Goal: Task Accomplishment & Management: Complete application form

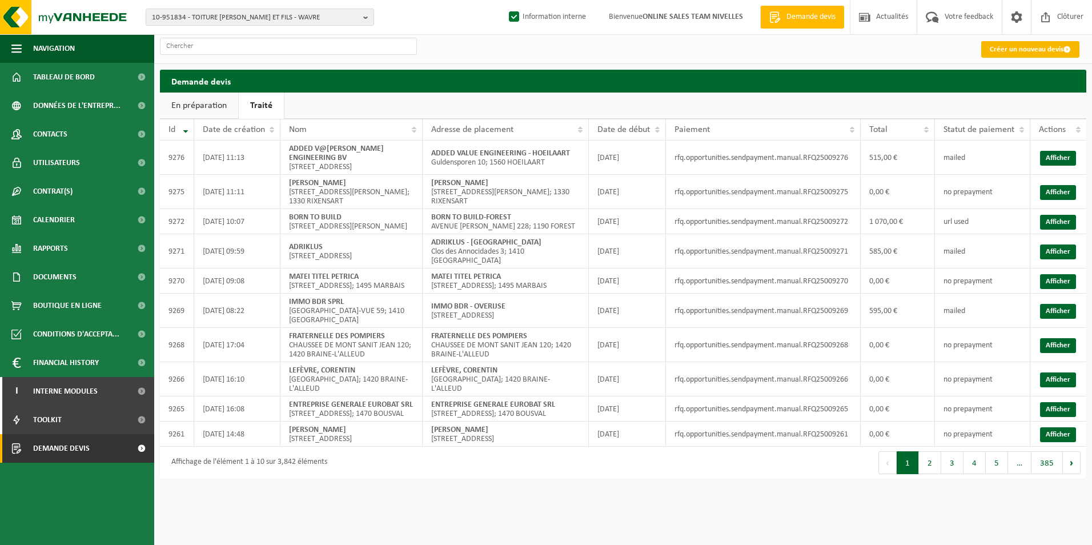
click at [994, 48] on link "Créer un nouveau devis" at bounding box center [1031, 49] width 98 height 17
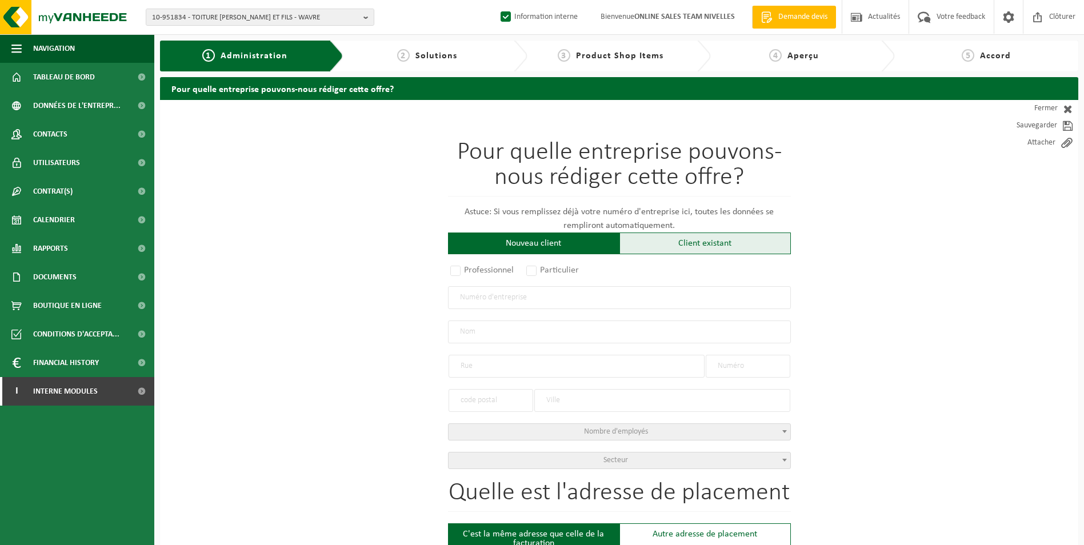
click at [706, 249] on div "Client existant" at bounding box center [704, 244] width 171 height 22
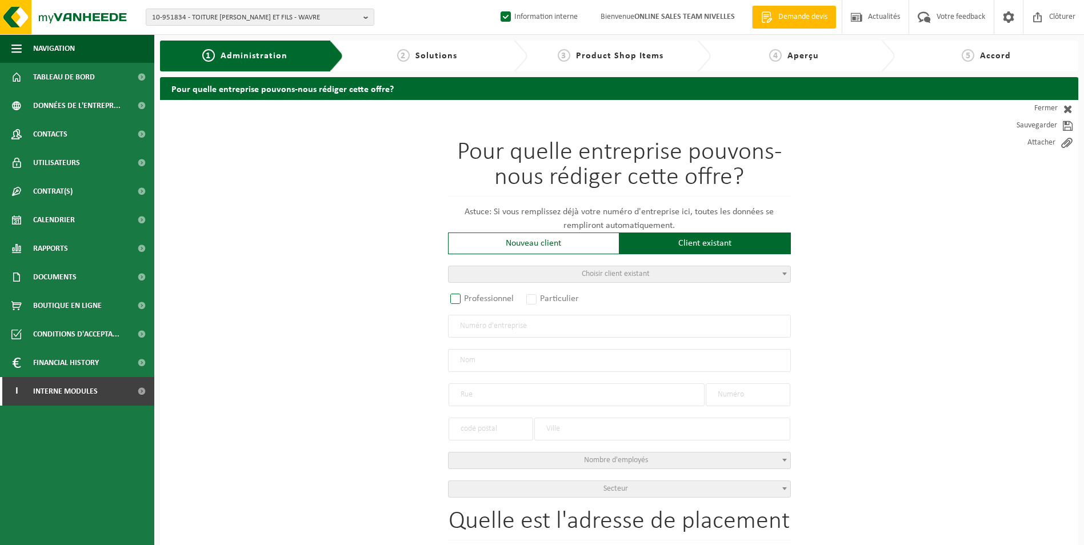
click at [468, 303] on label "Professionnel" at bounding box center [482, 299] width 69 height 16
click at [468, 303] on input "Professionnel" at bounding box center [470, 299] width 7 height 7
radio input "true"
click at [477, 336] on input "text" at bounding box center [619, 326] width 343 height 23
type input "0443944551"
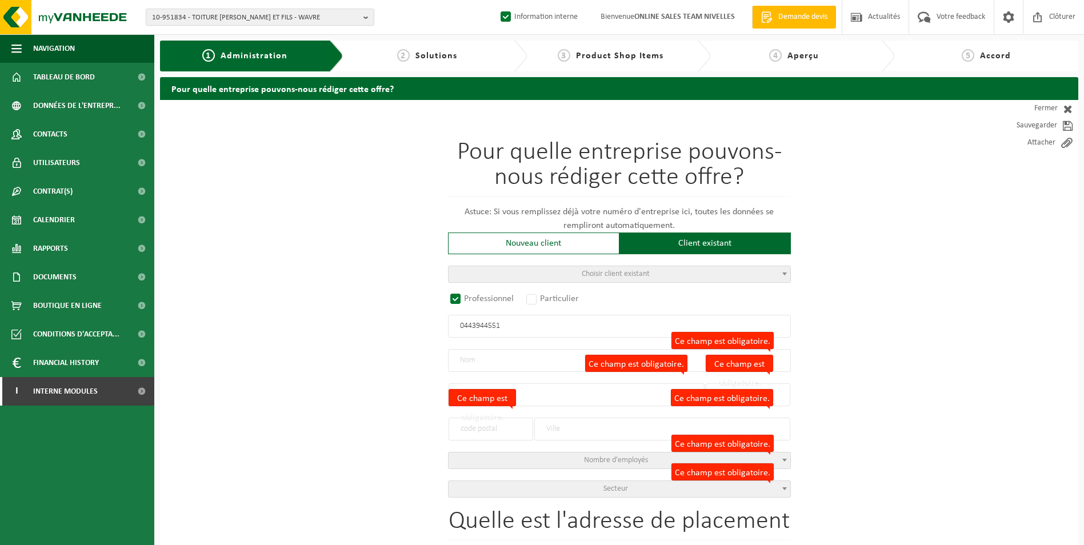
radio input "false"
select select
type input "CONCEPT 2000 SRL"
type input "RUE DURY"
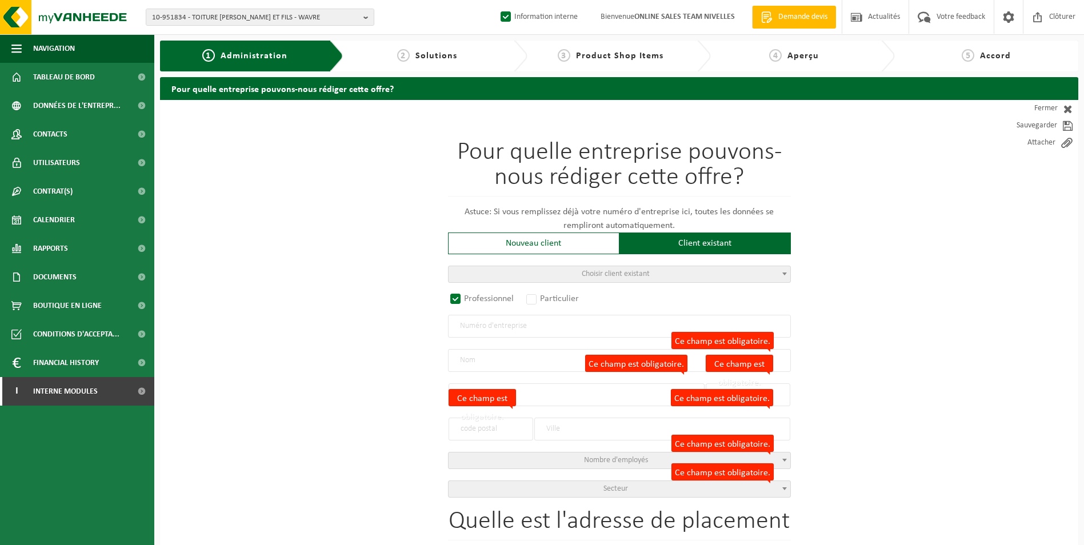
type input "224"
type input "1410"
type input "WATERLOO"
type input "2052719839"
radio input "true"
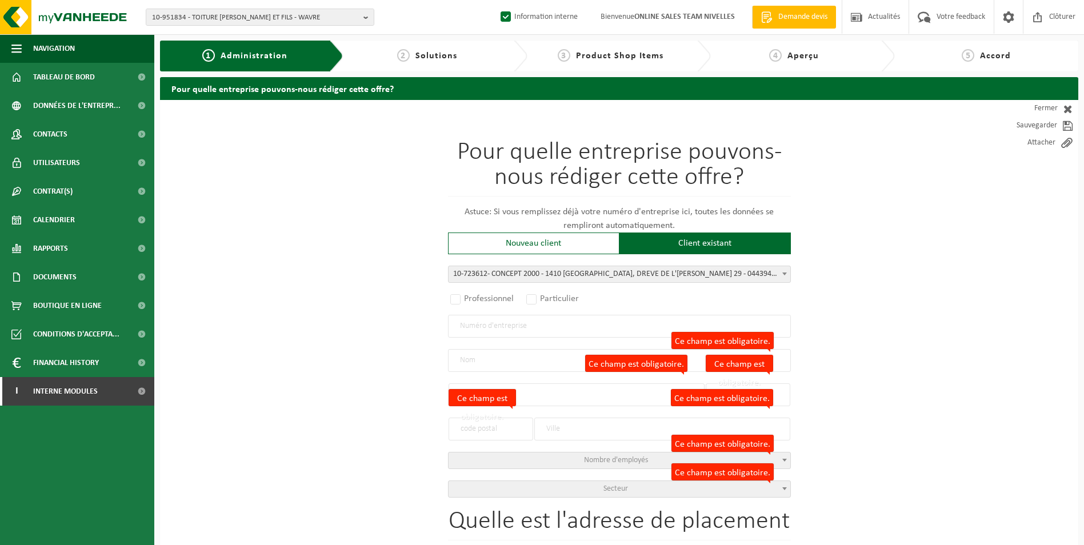
select select "100848"
type input "0443.944.551"
type input "CONCEPT 2000"
type input "DREVE DE L'INFANTE"
type input "29"
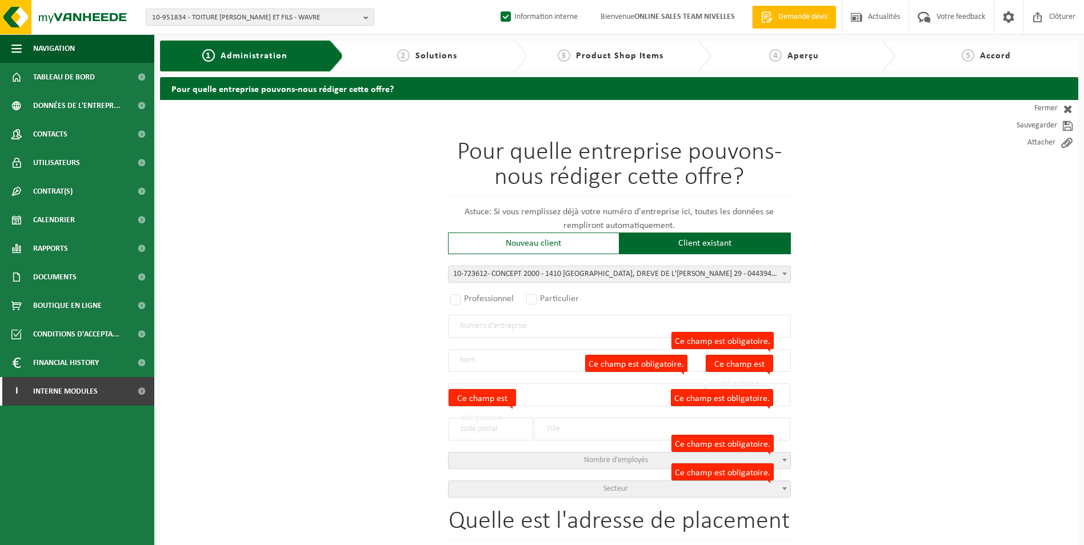
type input "1410"
type input "WATERLOO"
select select "1146"
type input "CONCEPT 2000"
type input "DREVE DE L'INFANTE"
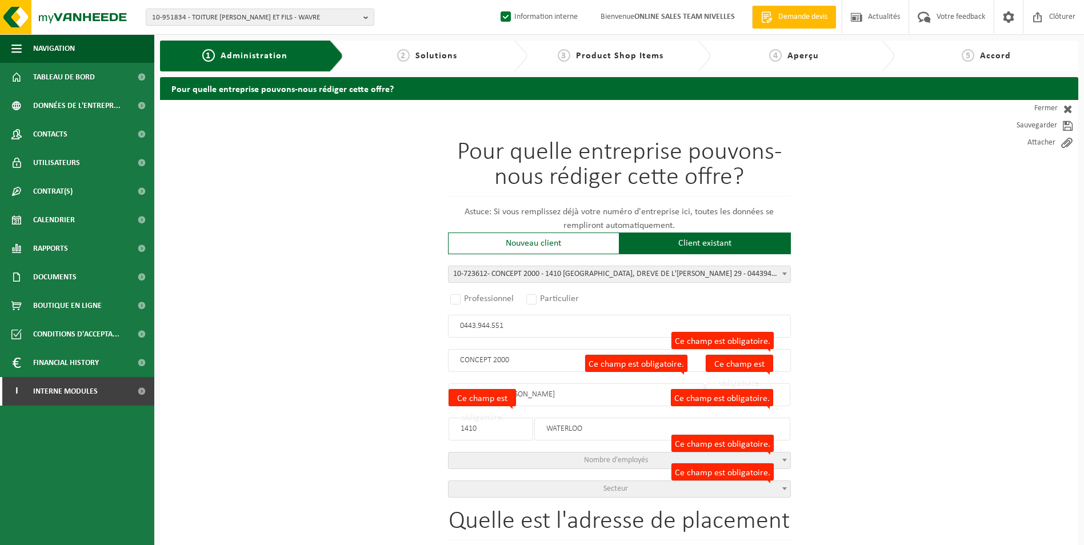
type input "29"
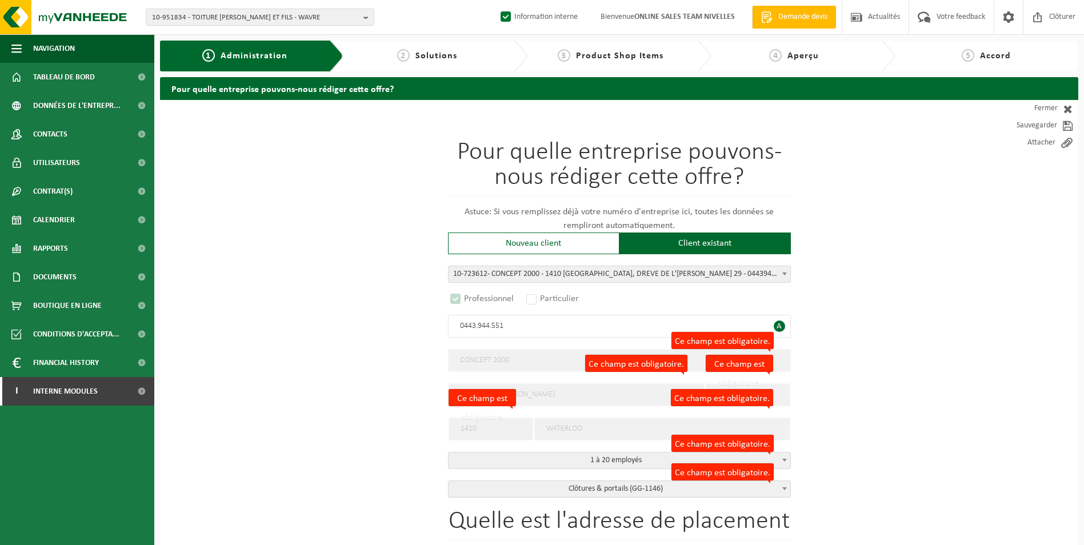
select select "D"
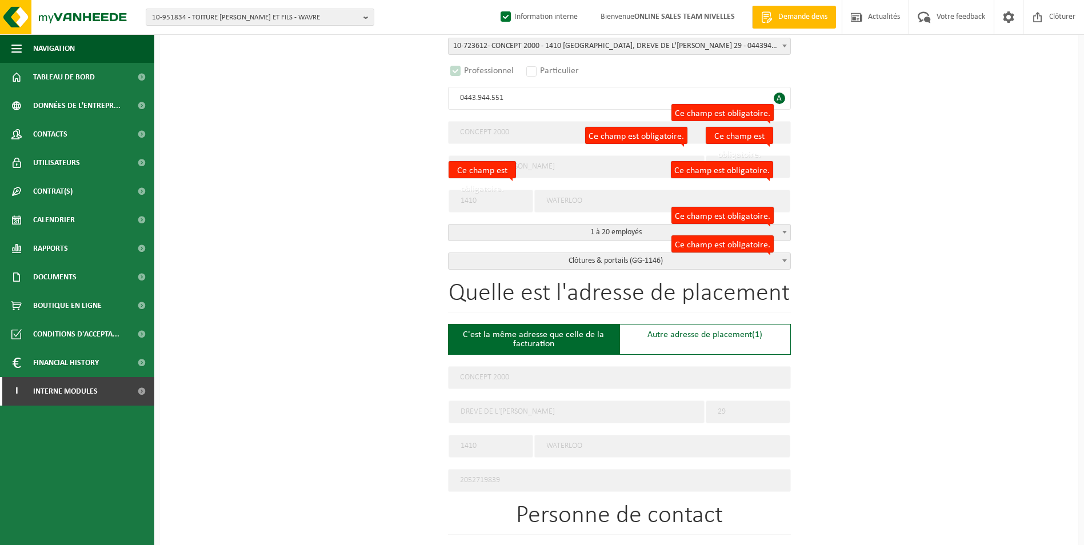
scroll to position [229, 0]
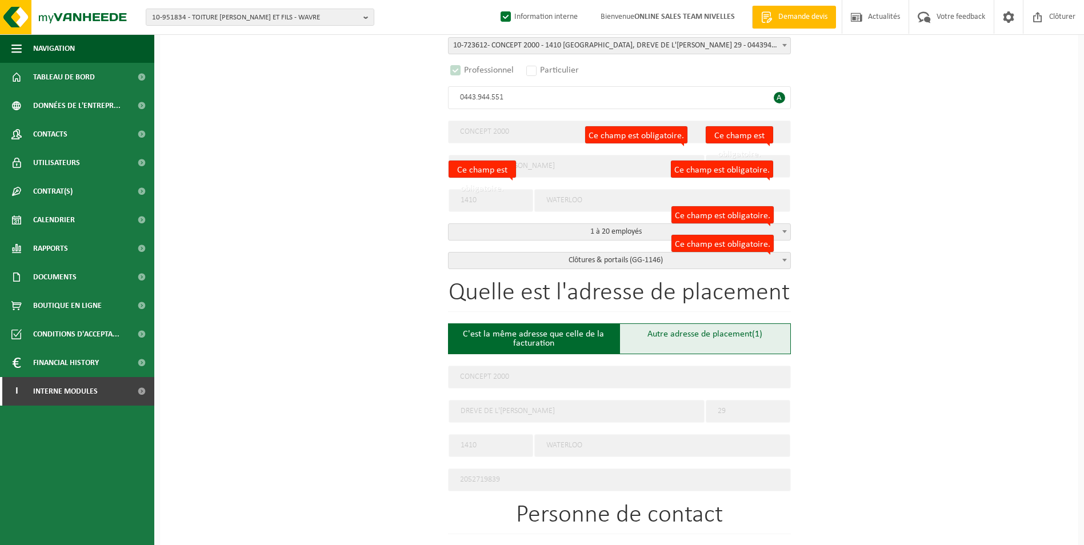
click at [651, 338] on div "Autre adresse de placement (1)" at bounding box center [704, 338] width 171 height 31
type input "Chantier -"
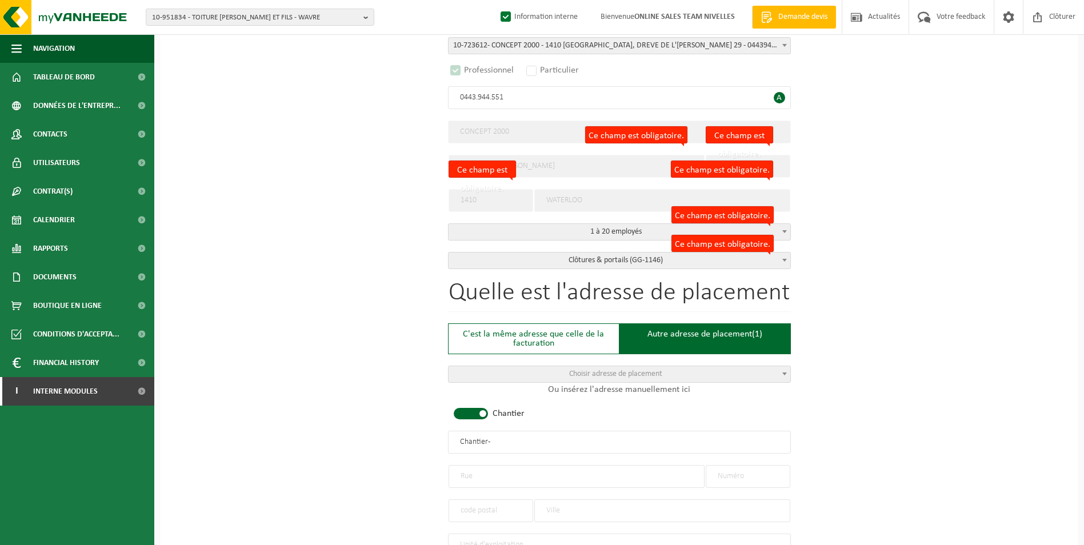
click at [476, 410] on span at bounding box center [471, 413] width 34 height 11
click at [502, 478] on input "text" at bounding box center [577, 476] width 256 height 23
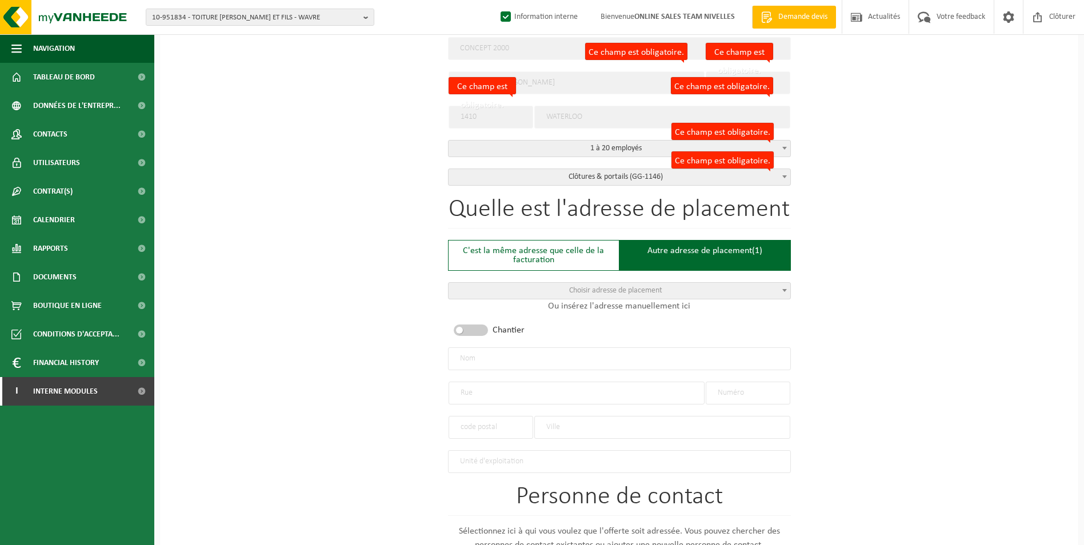
scroll to position [286, 0]
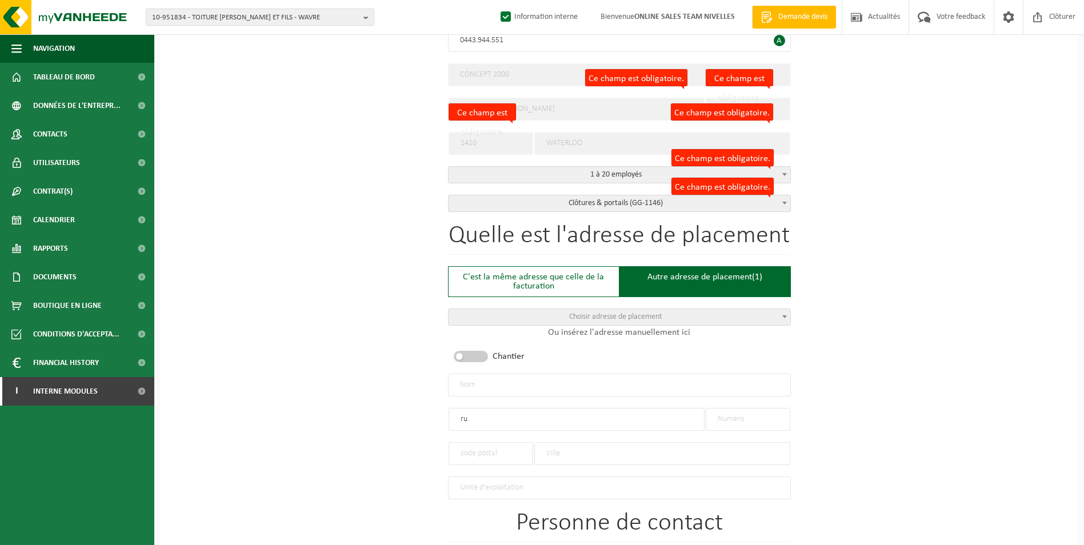
type input "r"
type input "RUE"
click at [541, 281] on div "C'est la même adresse que celle de la facturation" at bounding box center [533, 281] width 171 height 31
type input "CONCEPT 2000"
type input "DREVE DE L'INFANTE"
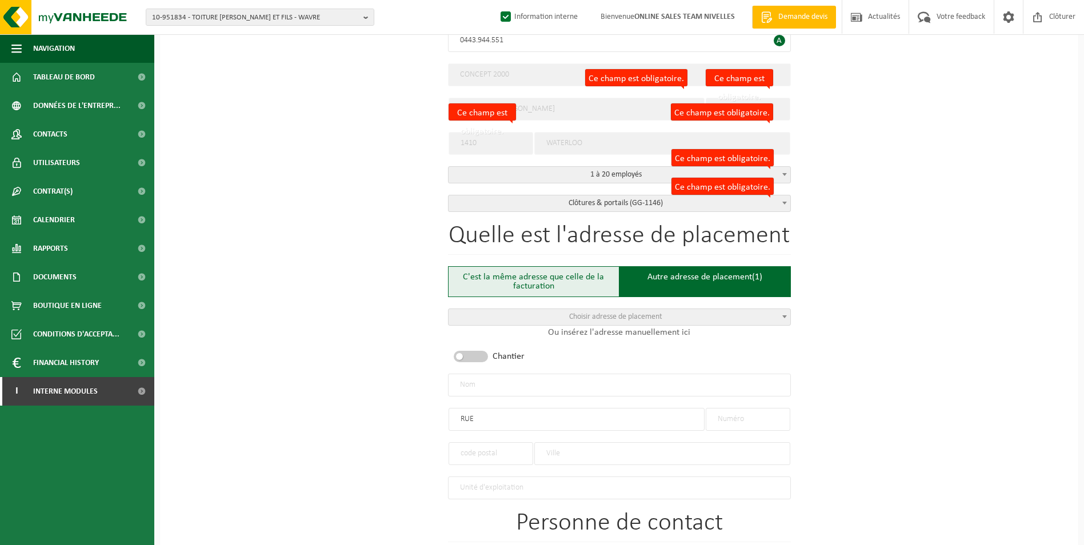
type input "29"
type input "1410"
type input "WATERLOO"
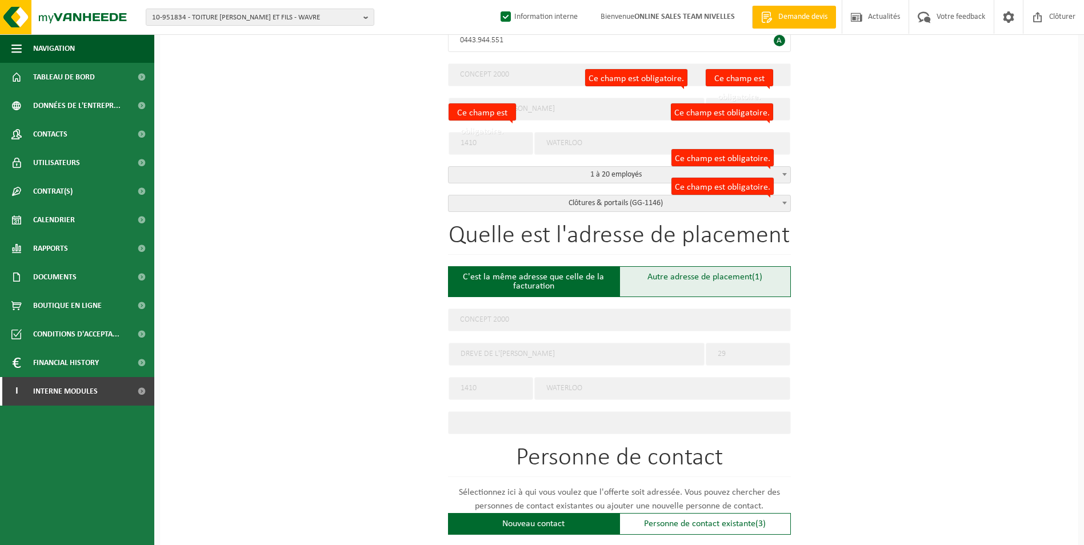
click at [686, 274] on div "Autre adresse de placement (1)" at bounding box center [704, 281] width 171 height 31
type input "Chantier -"
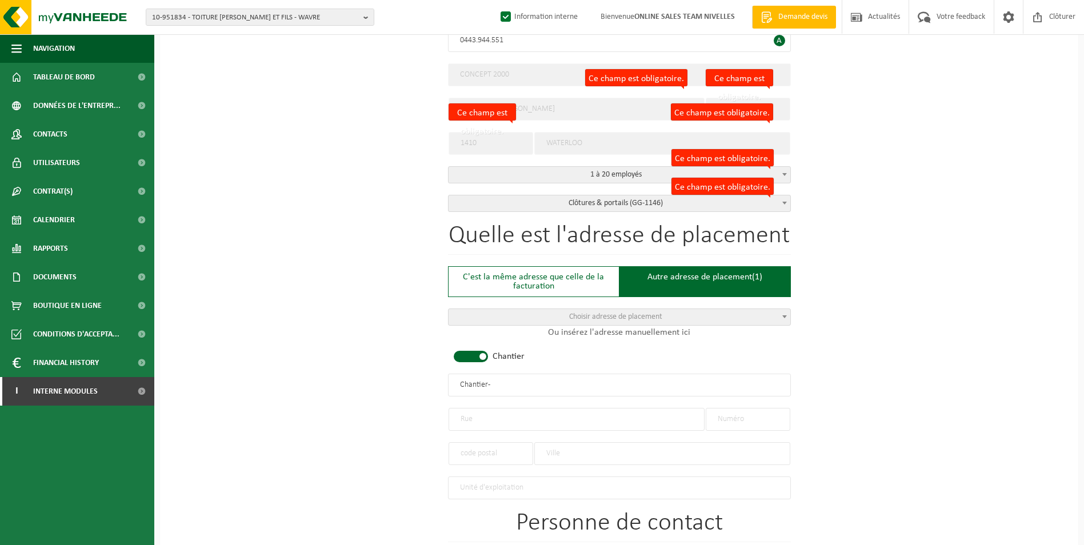
click at [482, 357] on span at bounding box center [471, 356] width 34 height 11
click at [488, 422] on input "text" at bounding box center [577, 419] width 256 height 23
type input "RUE EMILE DURY"
click at [733, 414] on input "text" at bounding box center [748, 419] width 85 height 23
type input "224"
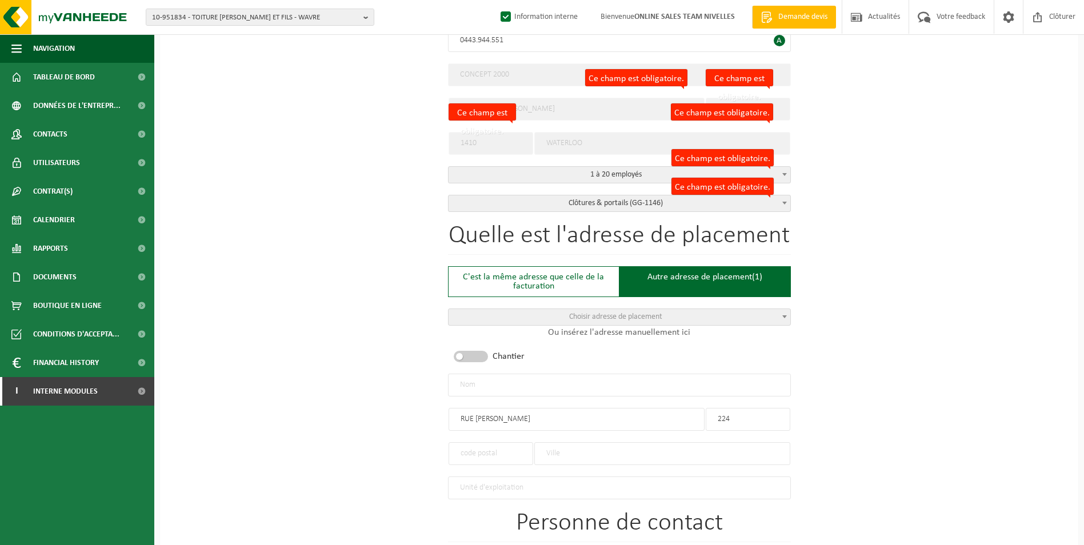
click at [626, 455] on input "text" at bounding box center [662, 453] width 256 height 23
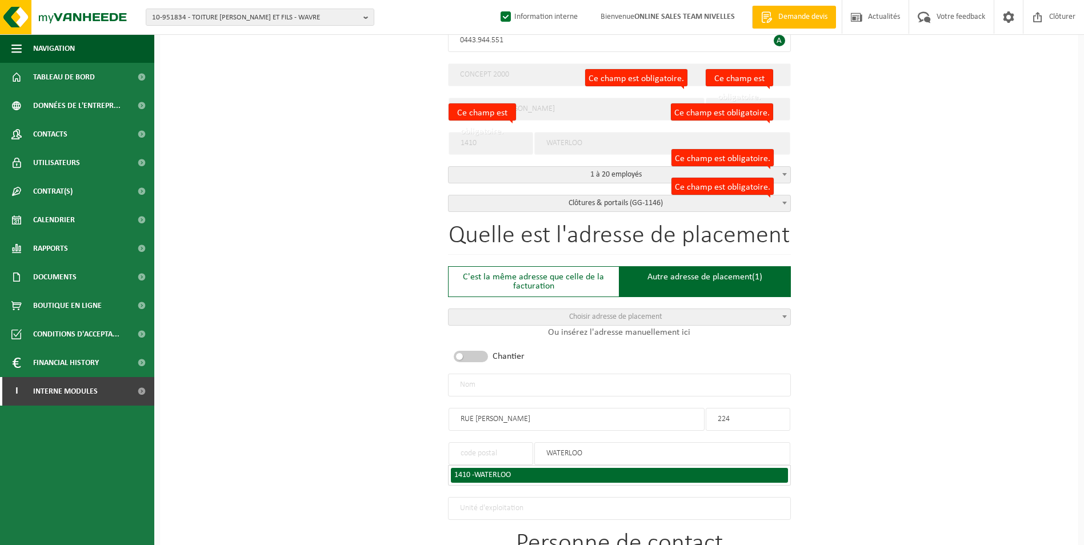
type input "WATERLOO"
click at [544, 471] on div "1410 - WATERLOO" at bounding box center [619, 475] width 330 height 8
type input "1410"
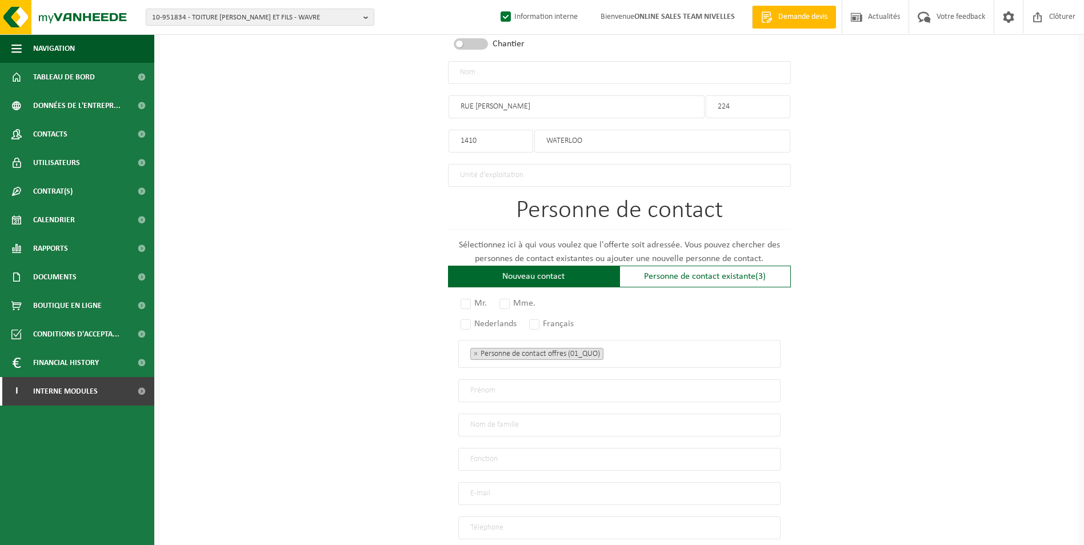
scroll to position [686, 0]
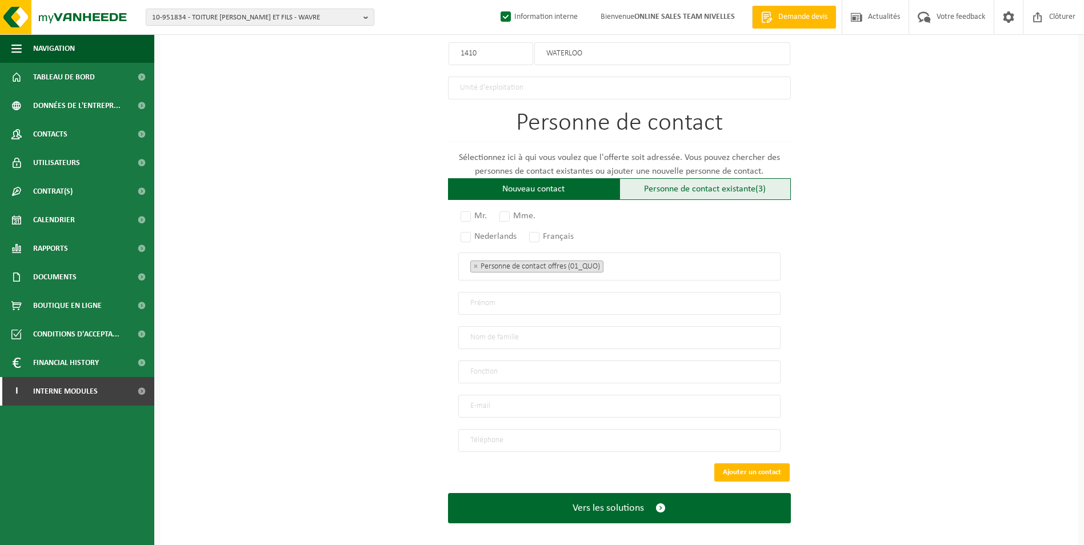
click at [675, 185] on div "Personne de contact existante (3)" at bounding box center [704, 189] width 171 height 22
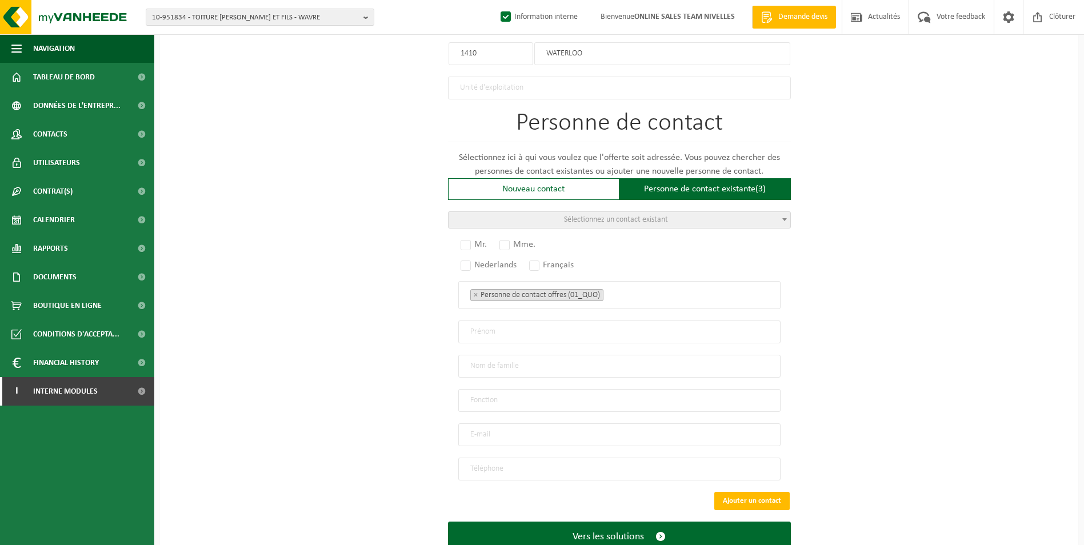
click at [614, 217] on span "Sélectionnez un contact existant" at bounding box center [616, 219] width 104 height 9
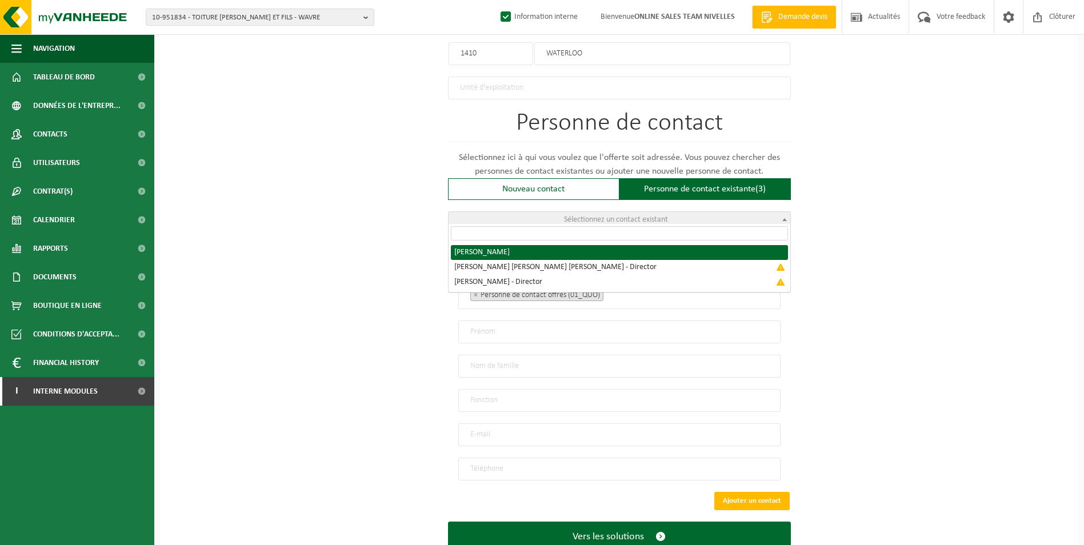
radio input "true"
select select "{"code":"10-862112","firstname":"LUC","surname":"VANDERSTRAETEN","gender":"Male…"
select select "01_RMM"
type input "LUC"
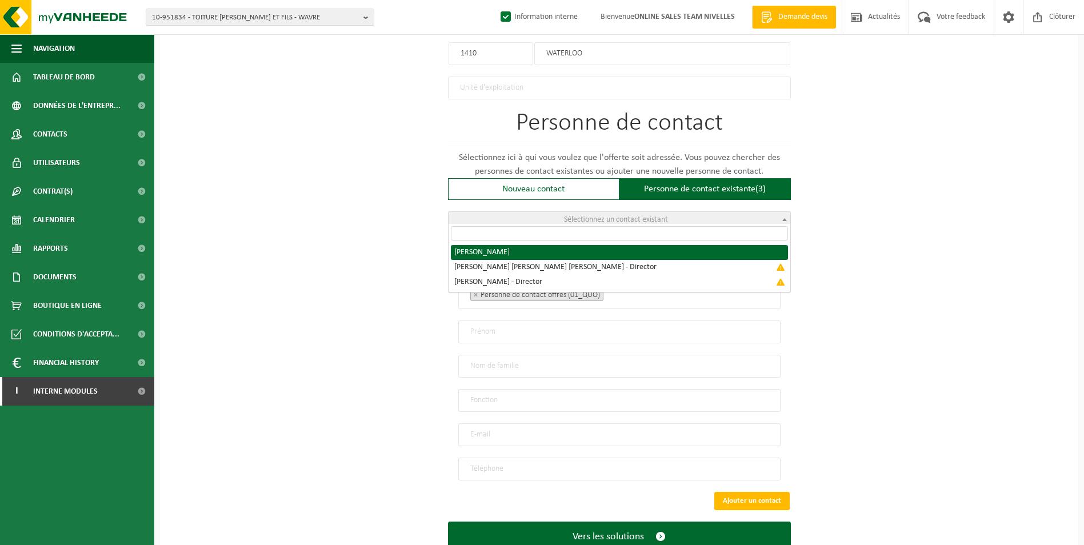
type input "VANDERSTRAETEN"
type input "info@concept2000.be"
type input "0032 477 35 58 55"
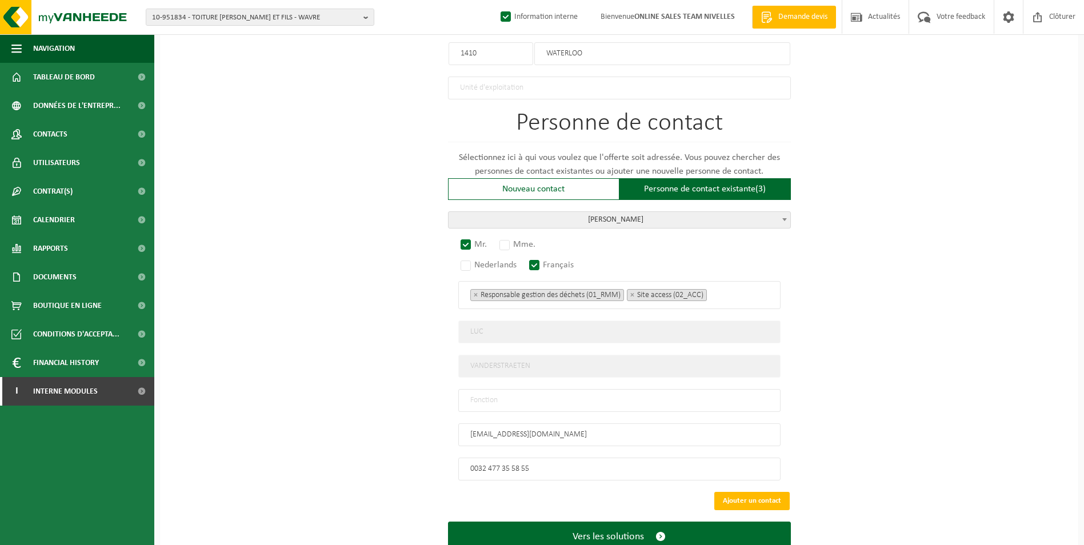
click at [525, 395] on input "text" at bounding box center [619, 400] width 322 height 23
type input "CONTACT"
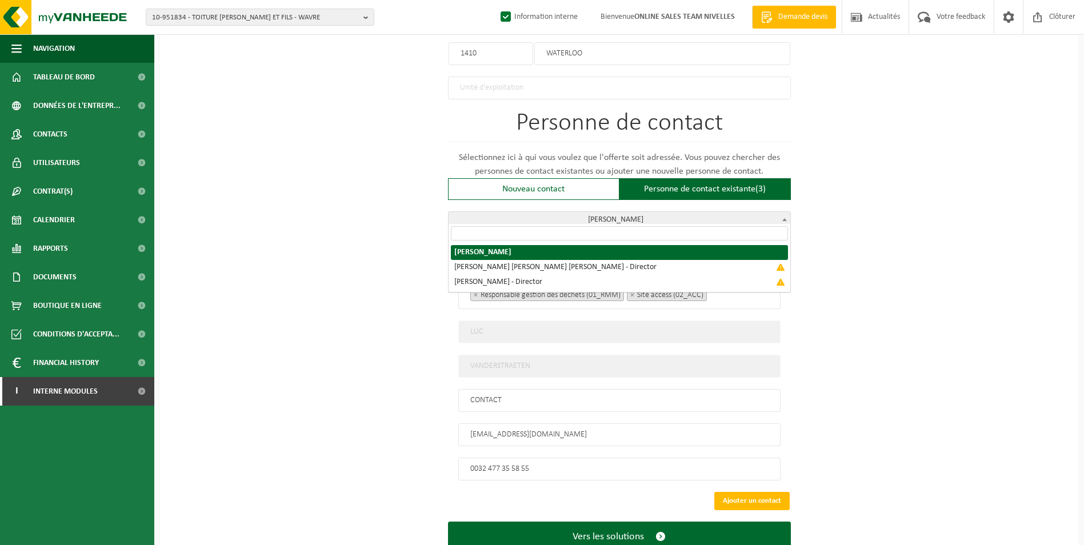
click at [694, 217] on span "VANDERSTRAETEN LUC" at bounding box center [620, 220] width 342 height 16
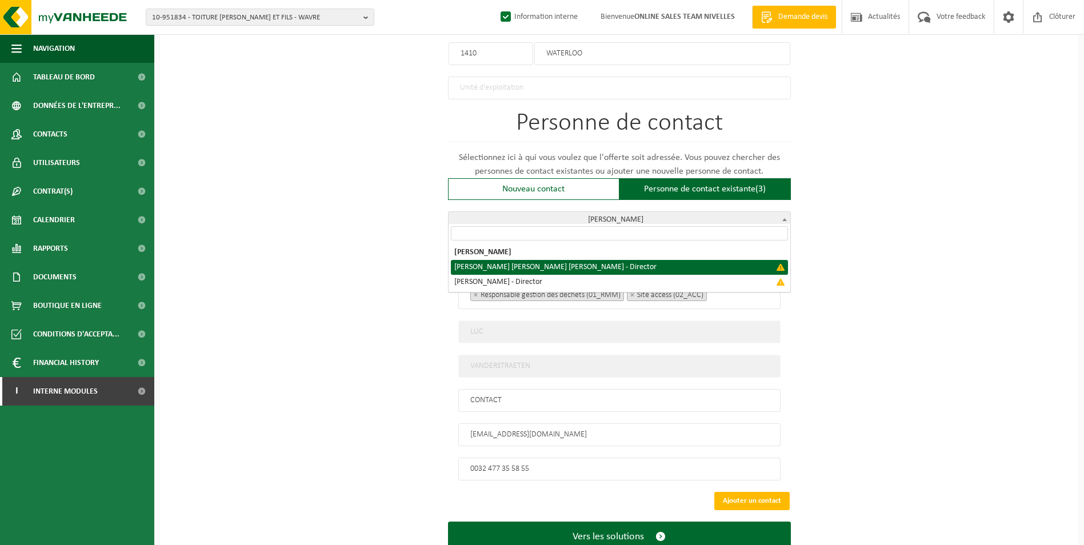
select select "{"code":"","firstname":"EFIGENIA CRISTINA","surname":"RODRIGUEZ CHINCHILLA","ge…"
type input "EFIGENIA CRISTINA"
type input "RODRIGUEZ CHINCHILLA"
type input "Director"
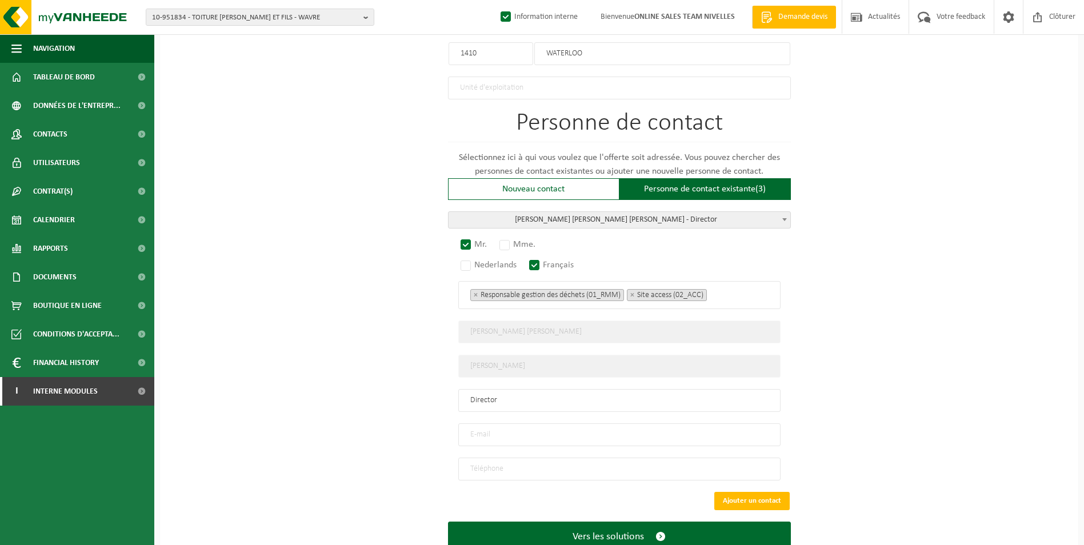
click at [733, 289] on ul "× Responsable gestion des déchets (01_RMM) × Site access (02_ACC)" at bounding box center [619, 294] width 298 height 15
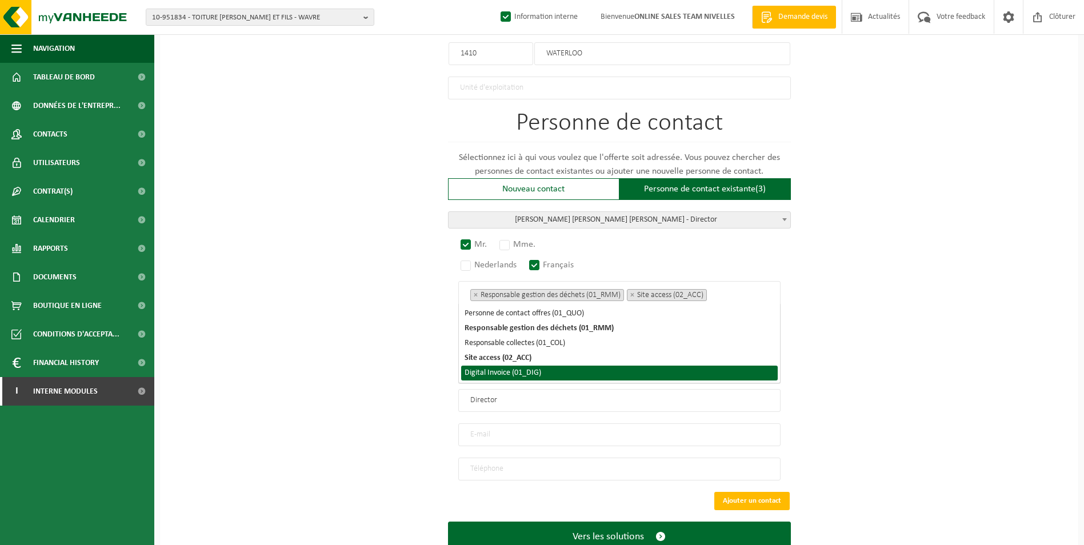
click at [525, 374] on li "Digital Invoice (01_DIG)" at bounding box center [619, 373] width 317 height 15
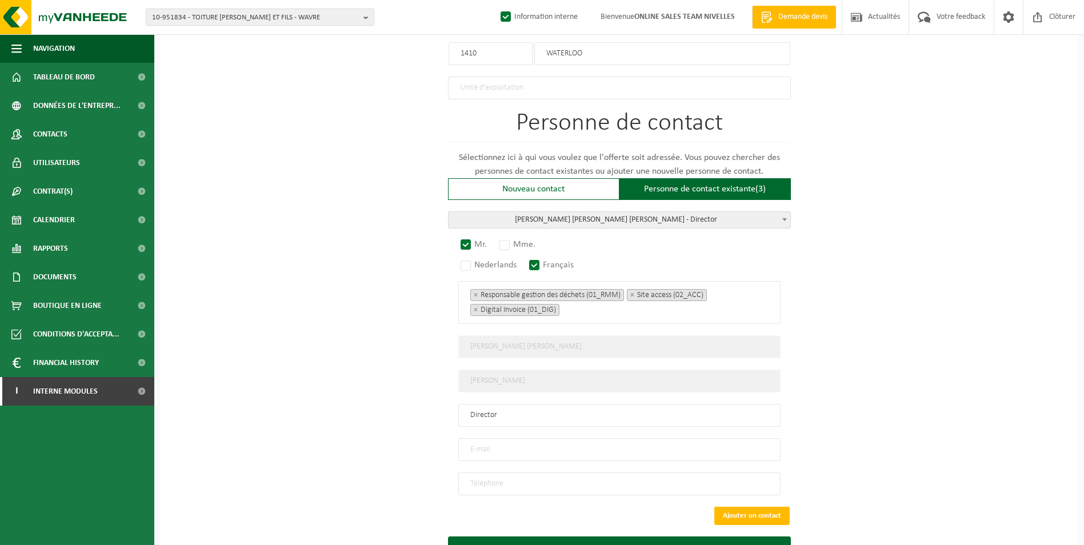
click at [406, 374] on div "Pour quelle entreprise pouvons-nous rédiger cette offre? Astuce: Si vous rempli…" at bounding box center [619, 4] width 918 height 1181
click at [512, 441] on input "email" at bounding box center [619, 449] width 322 height 23
click at [508, 448] on input "email" at bounding box center [619, 449] width 322 height 23
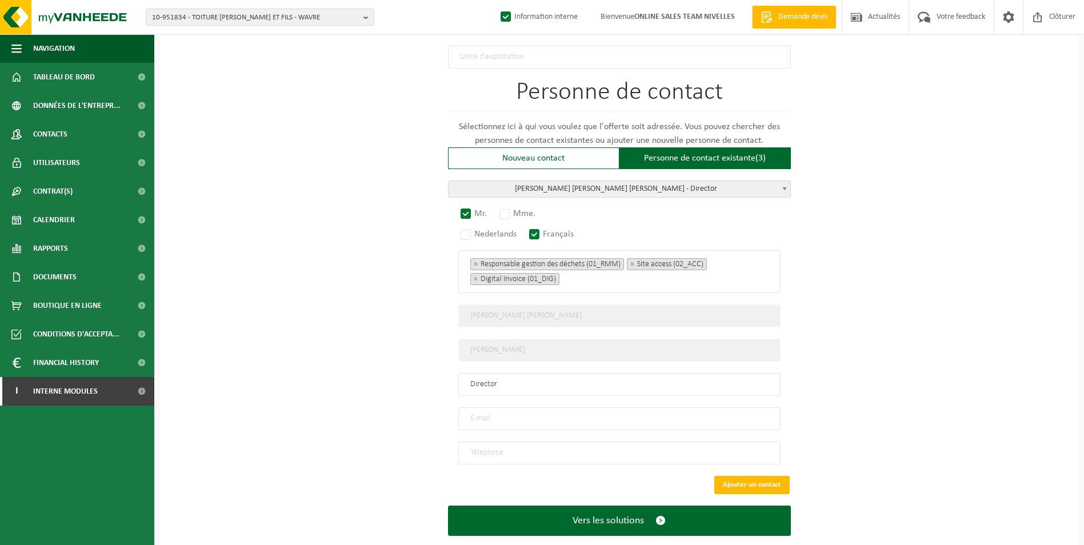
scroll to position [733, 0]
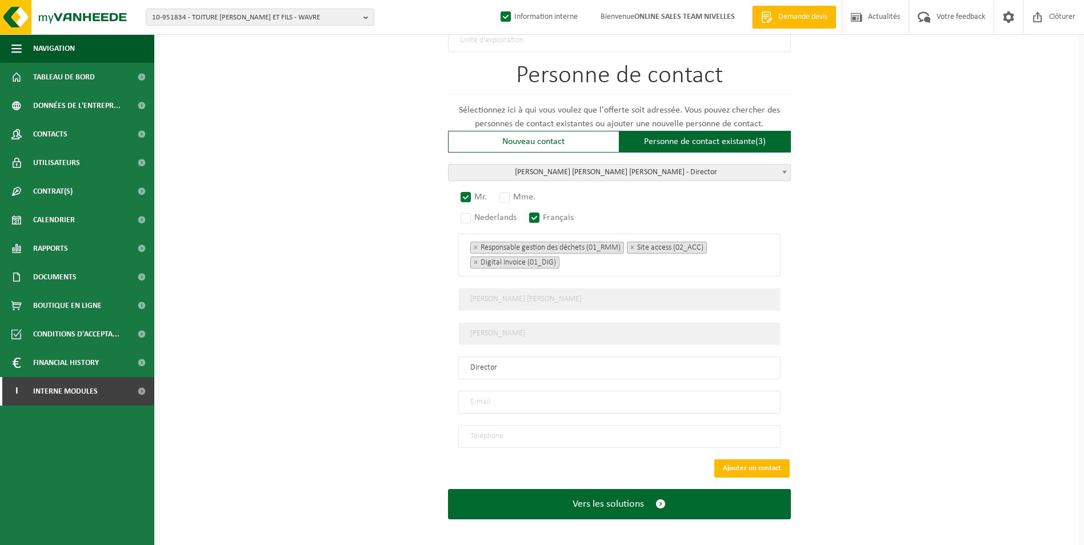
click at [694, 165] on span "RODRIGUEZ CHINCHILLA EFIGENIA CRISTINA - Director" at bounding box center [620, 173] width 342 height 16
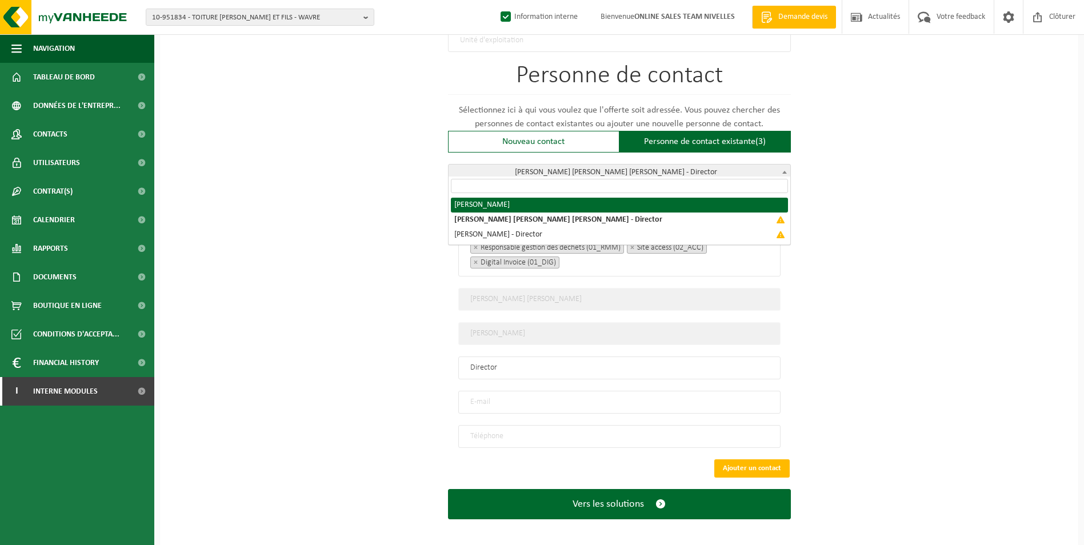
select select "{"code":"10-862112","firstname":"LUC","surname":"VANDERSTRAETEN","gender":"Male…"
type input "LUC"
type input "VANDERSTRAETEN"
type input "info@concept2000.be"
type input "0032 477 35 58 55"
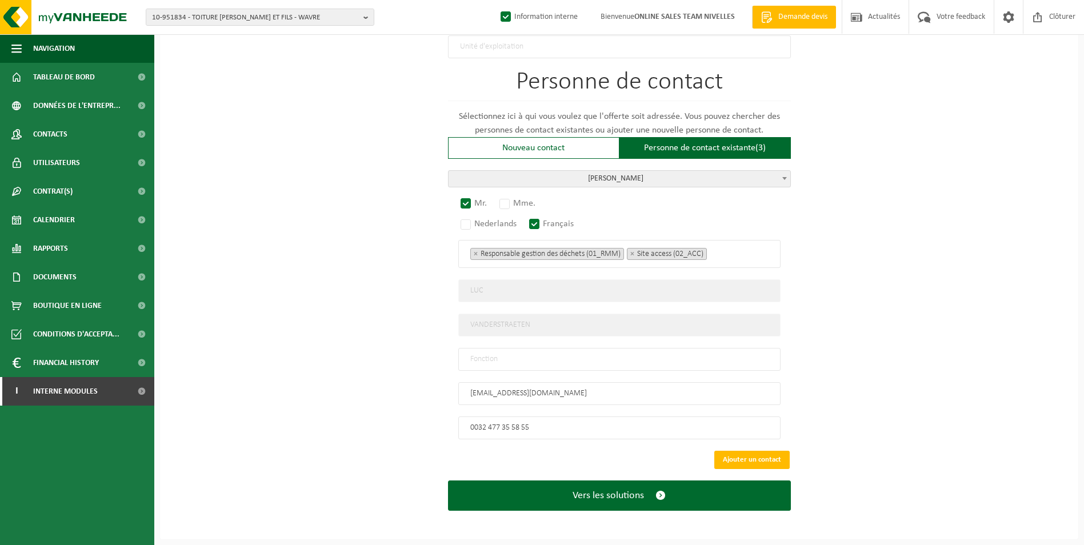
scroll to position [718, 0]
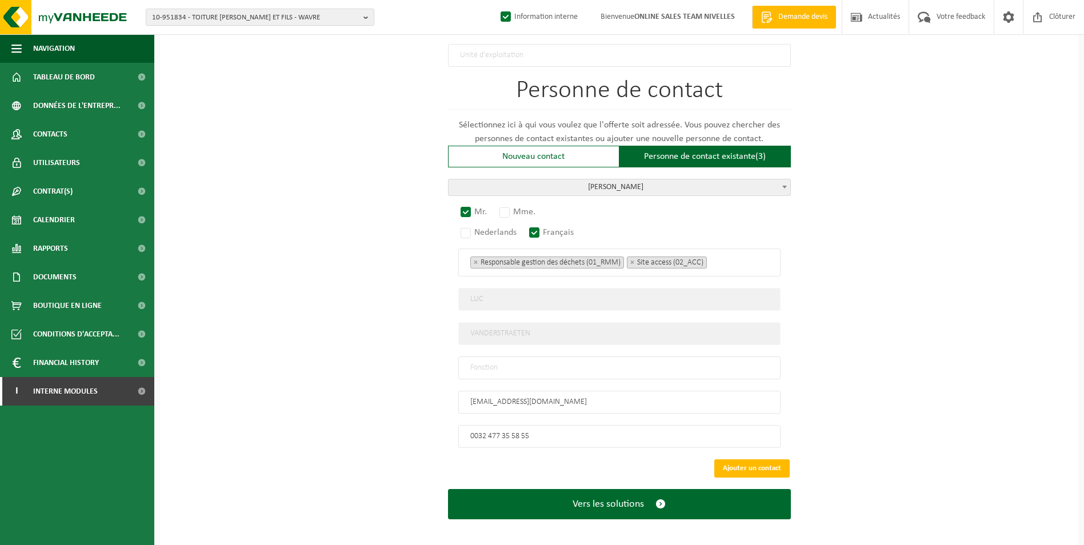
click at [512, 362] on input "text" at bounding box center [619, 368] width 322 height 23
type input "CONTACT"
click at [733, 266] on span "× Responsable gestion des déchets (01_RMM) × Site access (02_ACC)" at bounding box center [619, 263] width 322 height 28
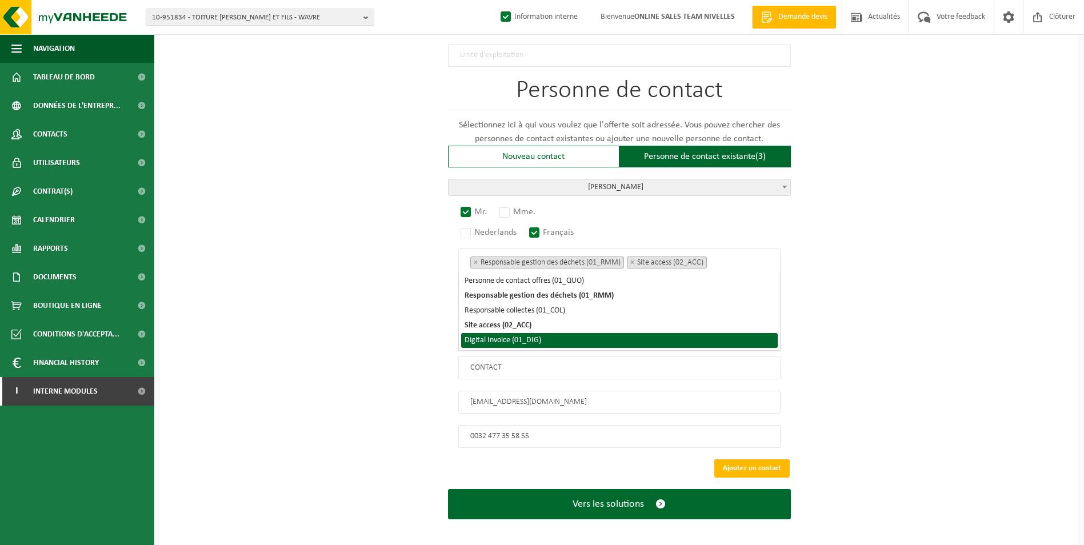
click at [566, 338] on li "Digital Invoice (01_DIG)" at bounding box center [619, 340] width 317 height 15
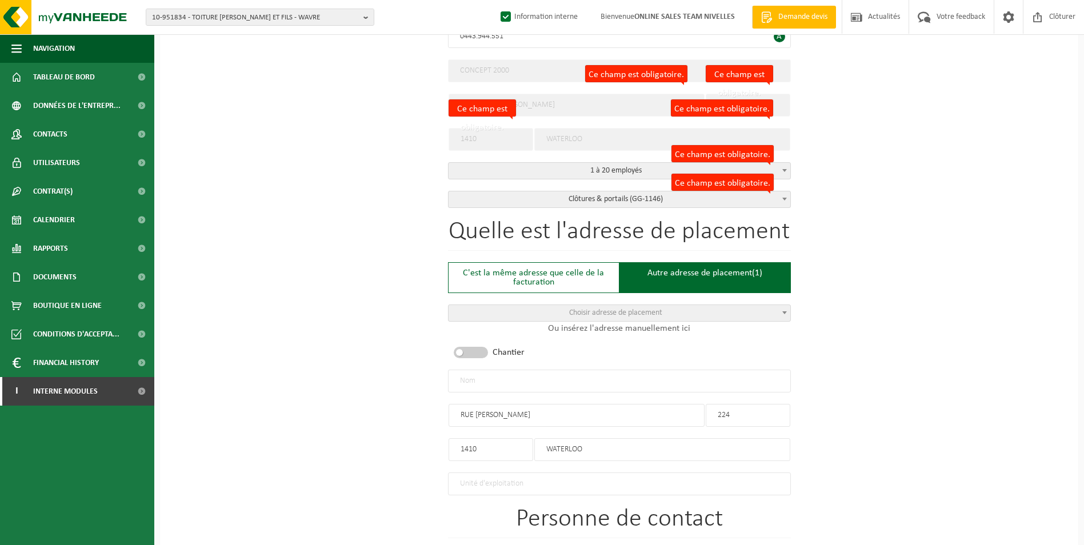
scroll to position [261, 0]
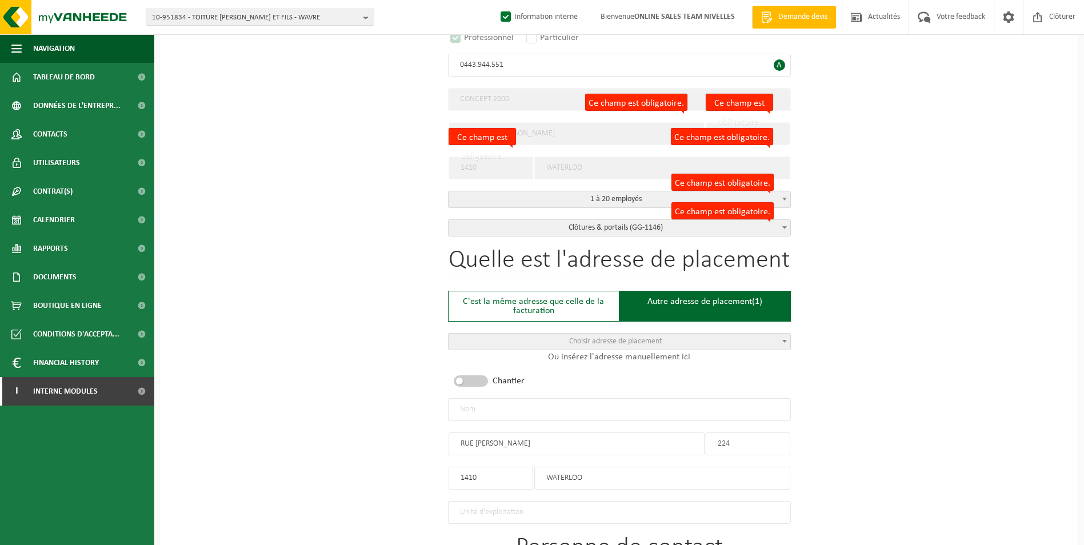
click at [577, 418] on input "text" at bounding box center [619, 409] width 343 height 23
type input "c"
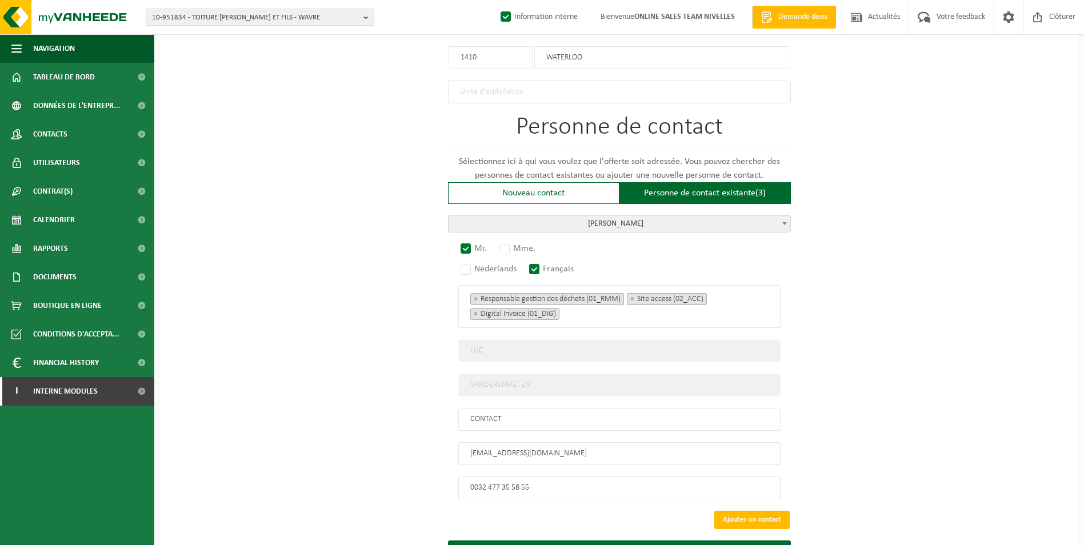
scroll to position [733, 0]
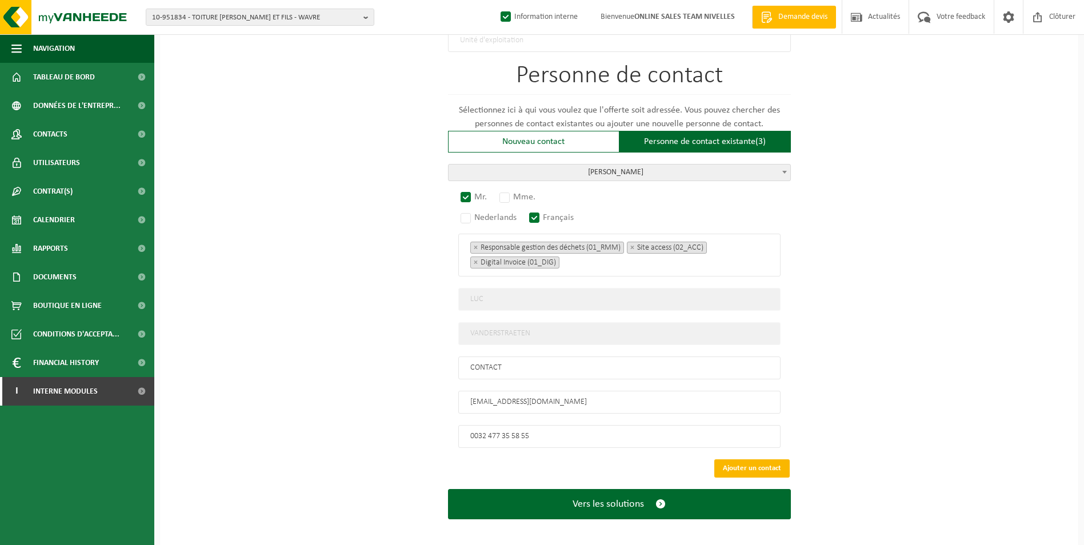
type input "CONCEPT 2000-WATERLOO"
click at [766, 459] on button "Ajouter un contact" at bounding box center [751, 468] width 75 height 18
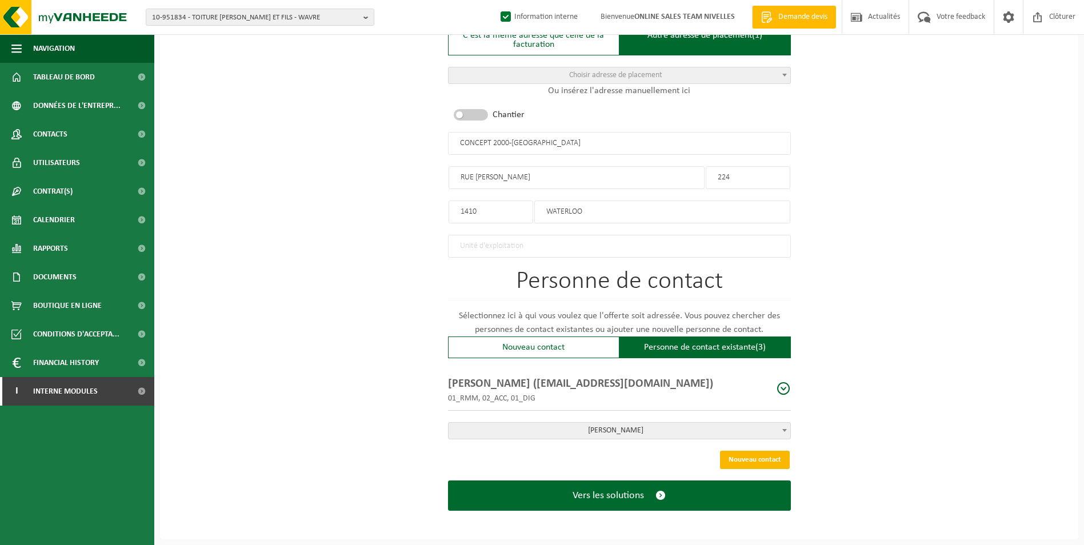
scroll to position [522, 0]
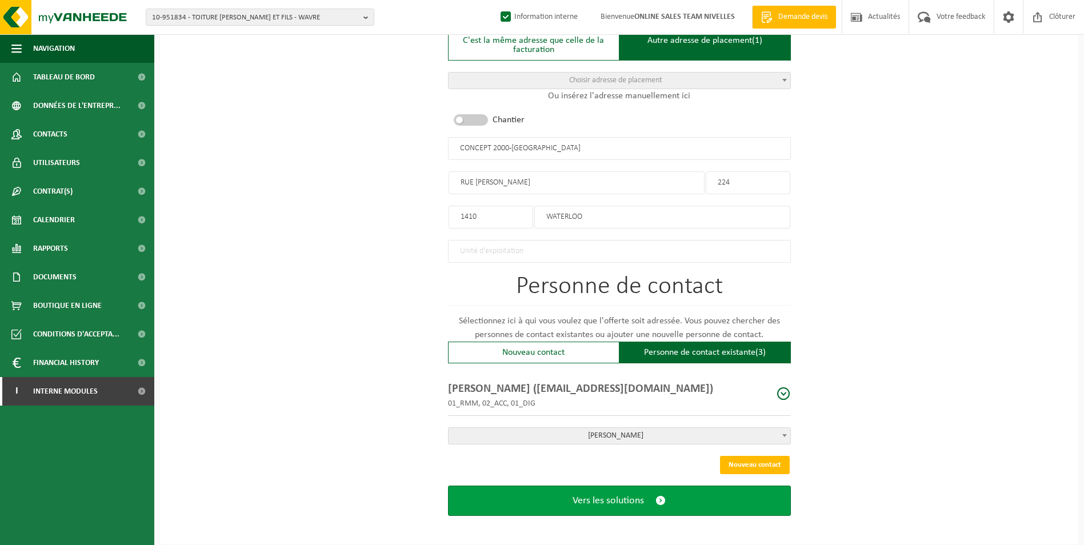
click at [650, 496] on button "Vers les solutions" at bounding box center [619, 501] width 343 height 30
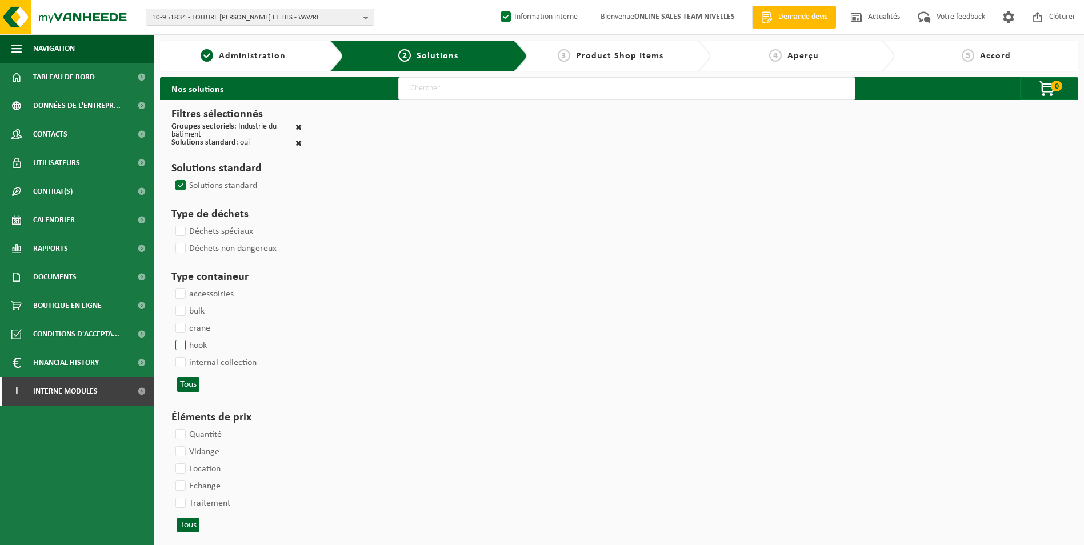
click at [187, 346] on label "hook" at bounding box center [190, 345] width 34 height 17
click at [171, 337] on input "hook" at bounding box center [171, 337] width 1 height 1
checkbox input "true"
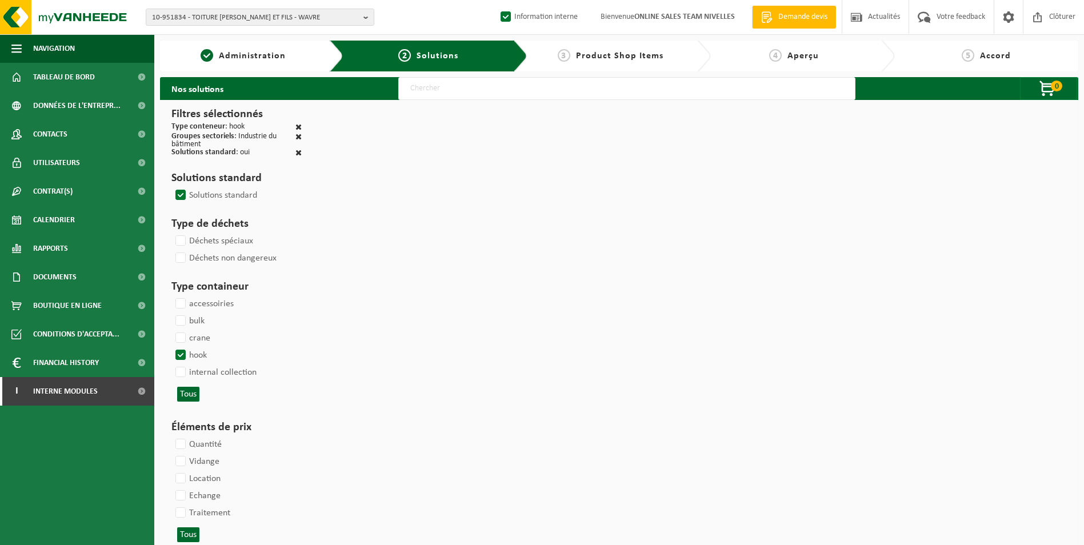
select select
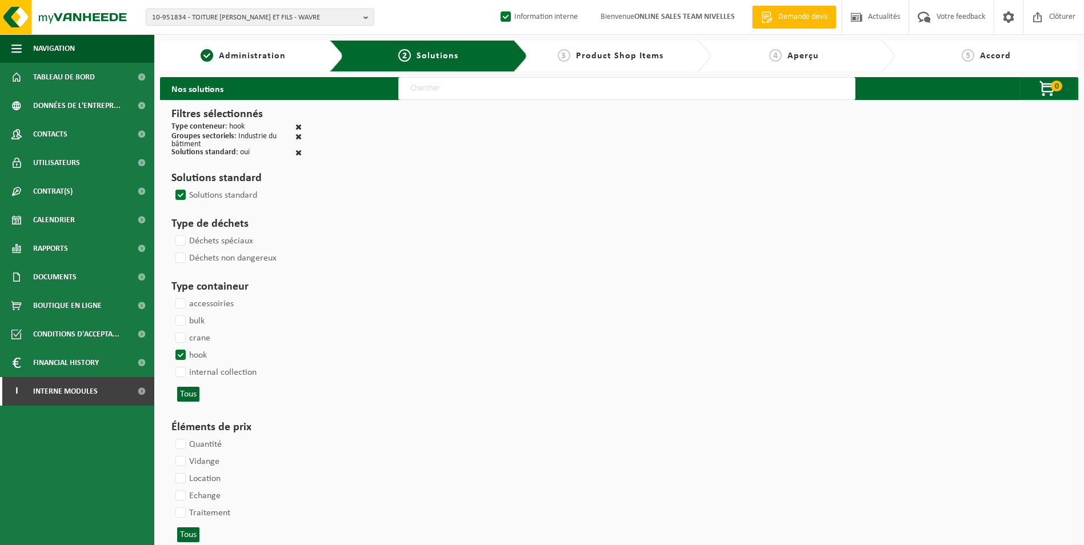
select select
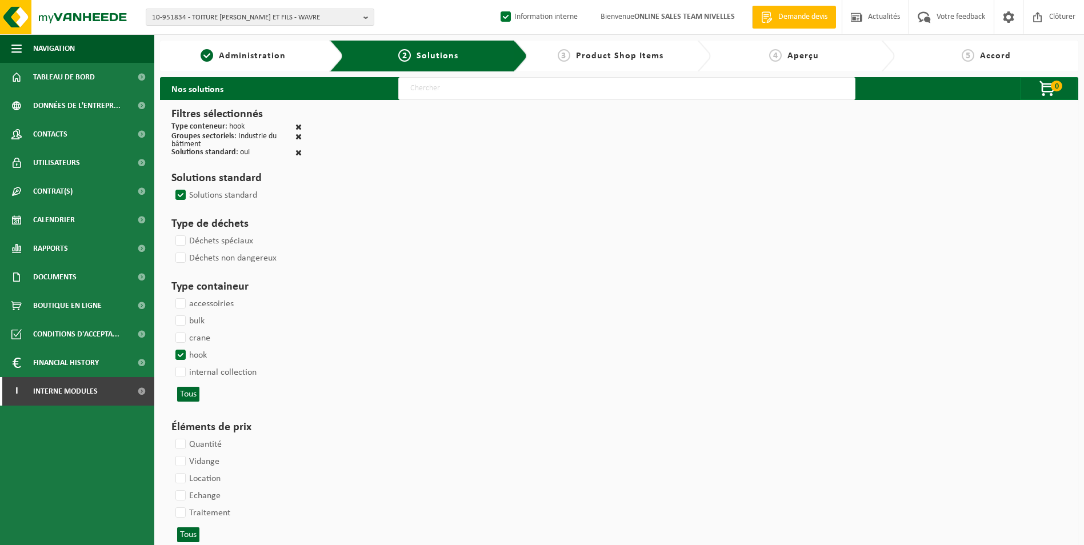
select select
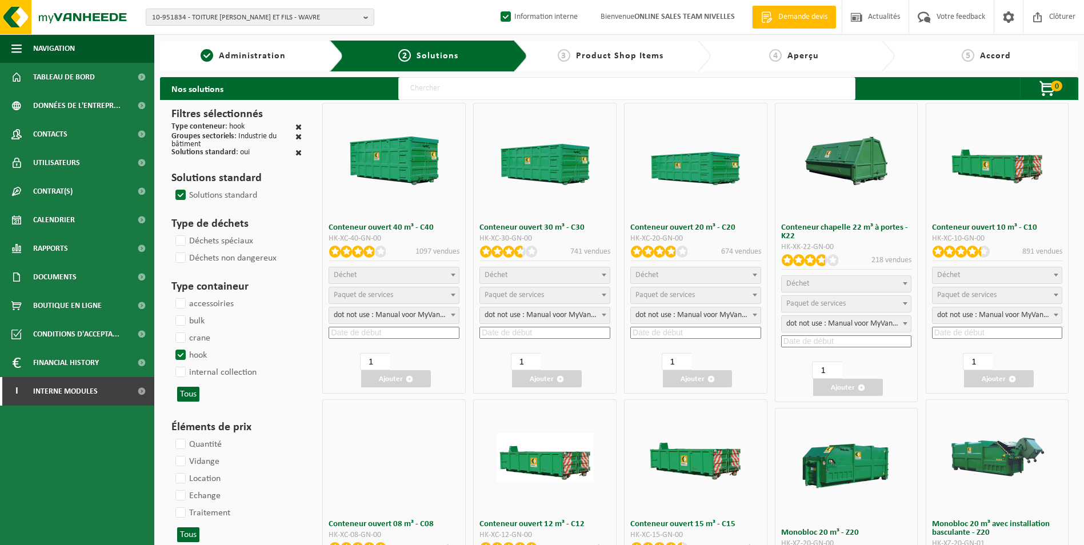
select select
select select "25"
select select "197"
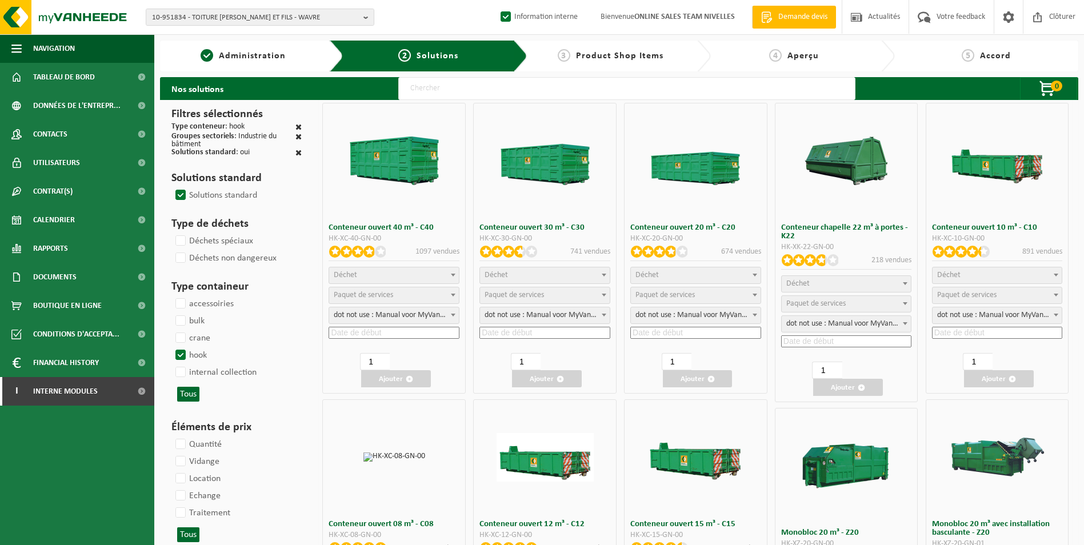
select select "25"
select select "8"
select select "25"
select select "7"
select select "25"
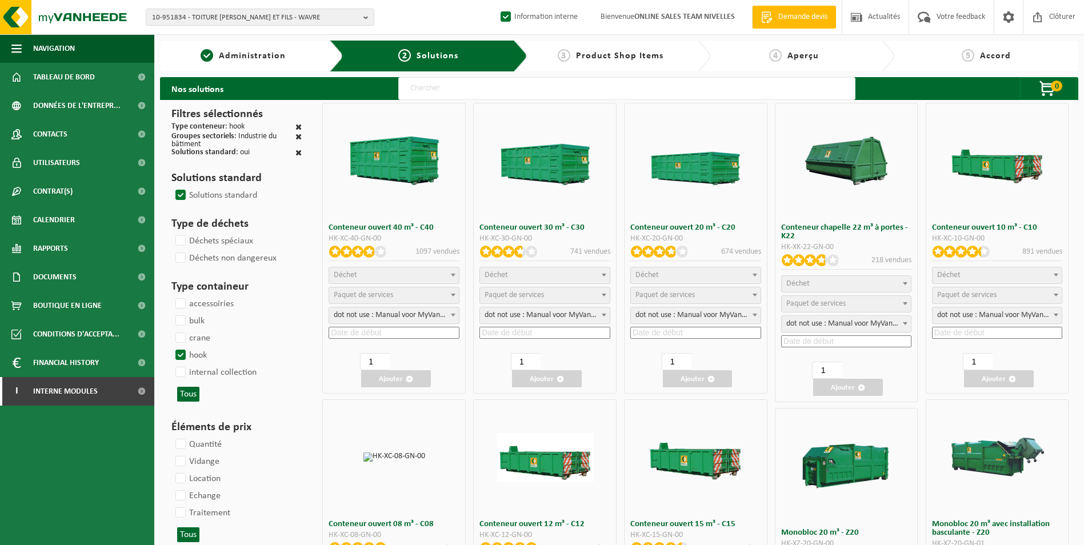
select select "7"
select select "25"
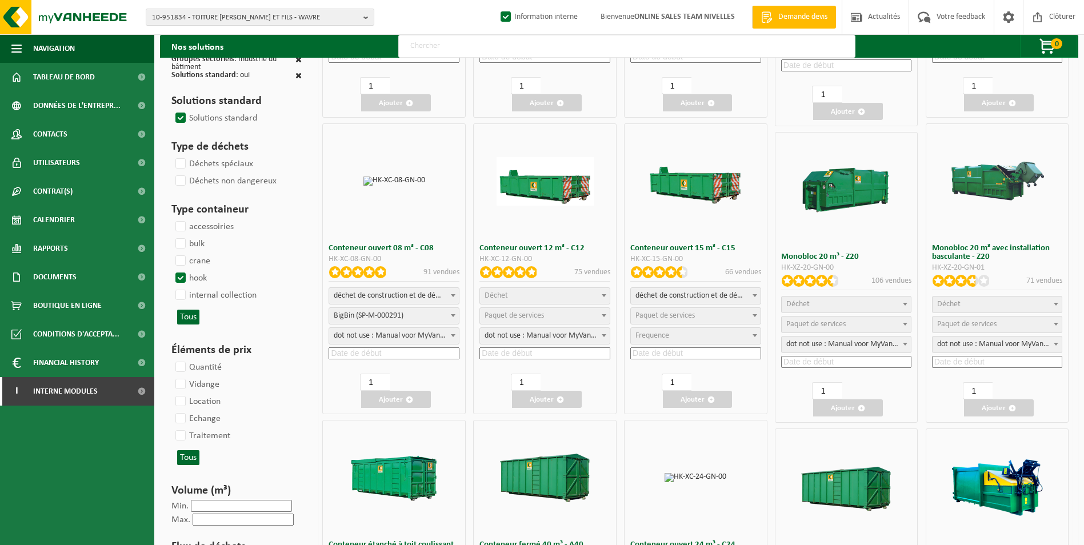
scroll to position [286, 0]
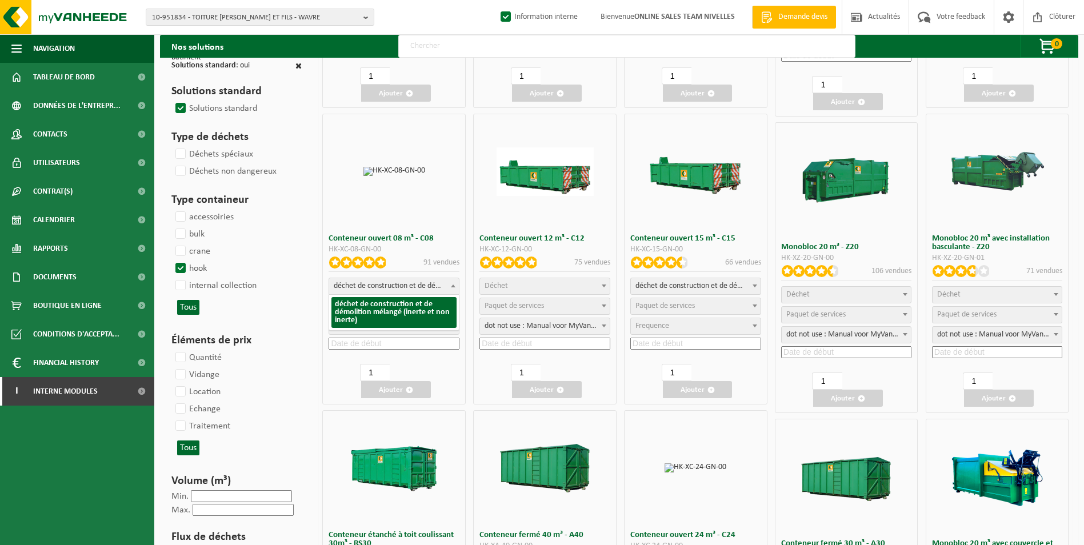
click at [422, 283] on span "déchet de construction et de démolition mélangé (inerte et non inerte)" at bounding box center [394, 286] width 130 height 16
select select
select select "197"
select select "25"
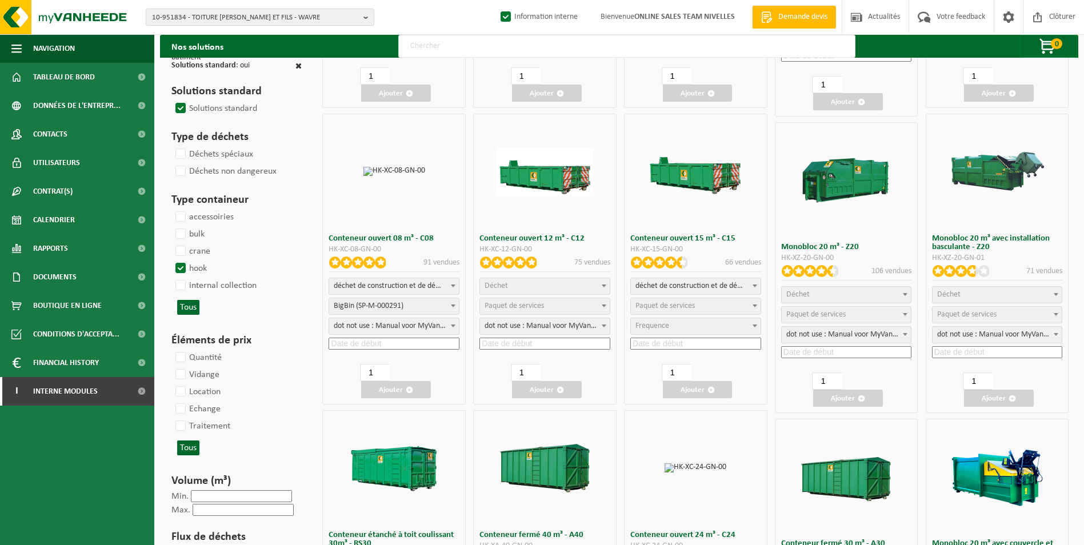
click at [383, 337] on div "déchet de construction et de démolition mélangé (inerte et non inerte) déchet d…" at bounding box center [394, 315] width 131 height 75
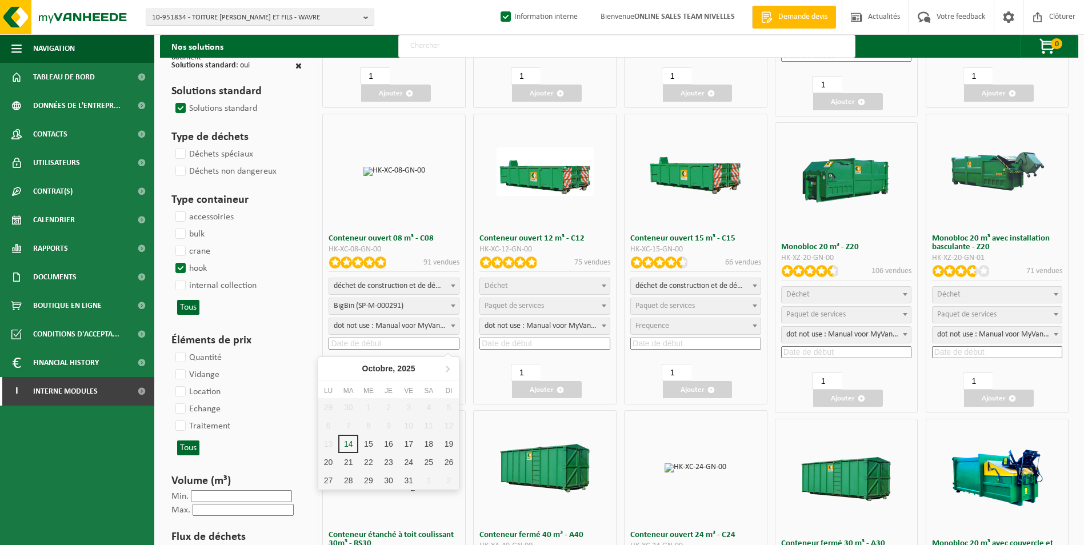
click at [381, 342] on input at bounding box center [394, 344] width 131 height 12
click at [366, 479] on div "29" at bounding box center [368, 480] width 20 height 18
type input "2025-10-29"
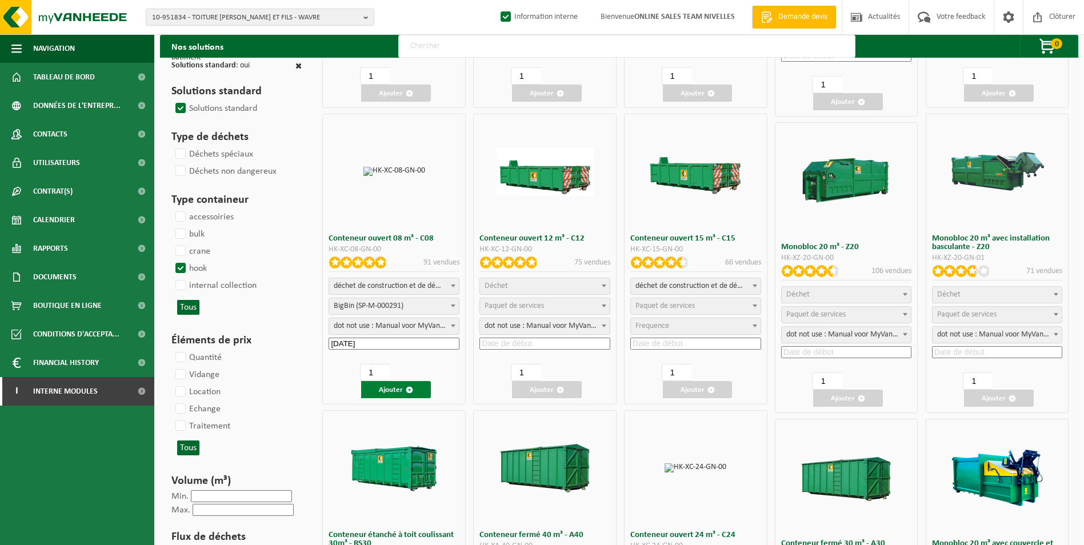
click at [395, 387] on button "Ajouter" at bounding box center [396, 389] width 70 height 17
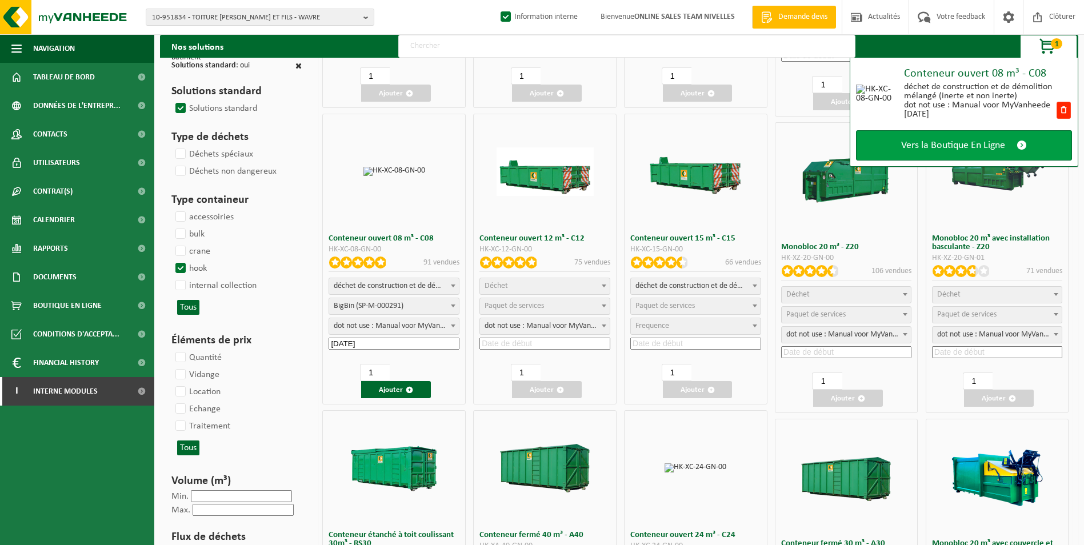
click at [947, 146] on span "Vers la Boutique En Ligne" at bounding box center [953, 145] width 104 height 12
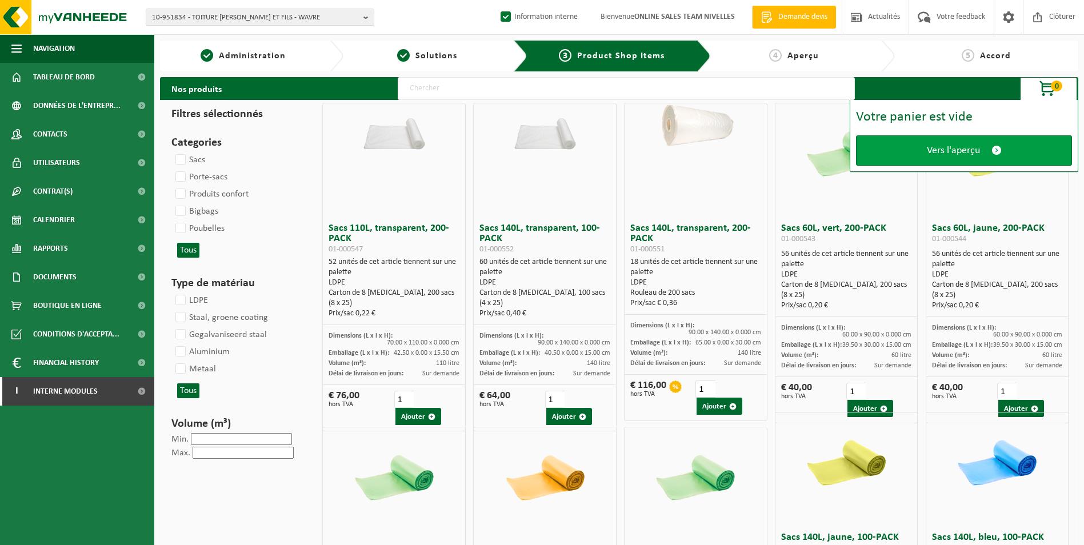
click at [947, 146] on span "Vers l'aperçu" at bounding box center [953, 151] width 53 height 12
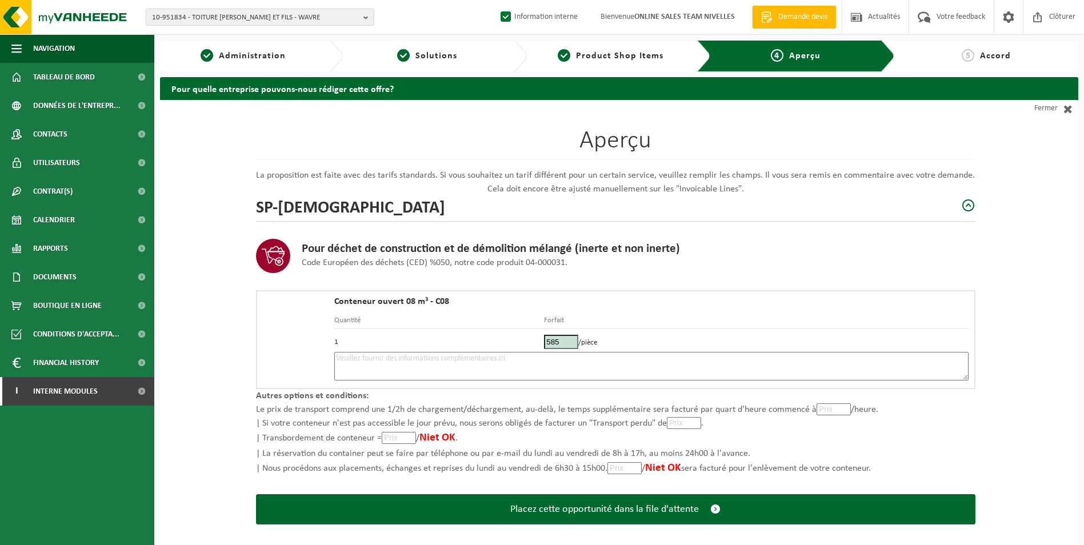
click at [592, 365] on textarea at bounding box center [651, 366] width 634 height 29
type textarea "p"
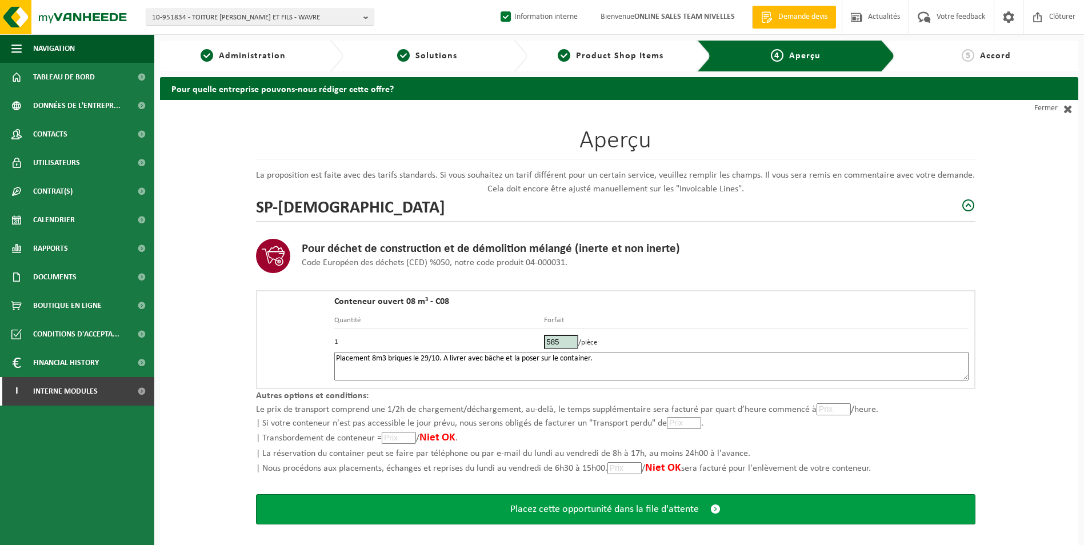
type textarea "Placement 8m3 briques le 29/10. A livrer avec bâche et la poser sur le containe…"
click at [612, 507] on span "Placez cette opportunité dans la file d'attente" at bounding box center [604, 509] width 189 height 12
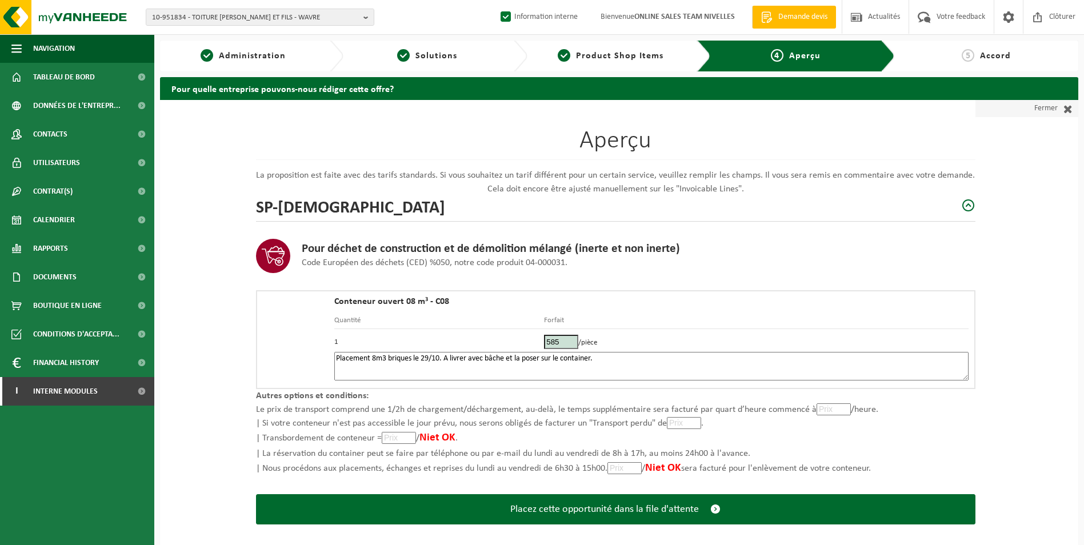
click at [1060, 106] on span at bounding box center [1065, 108] width 15 height 11
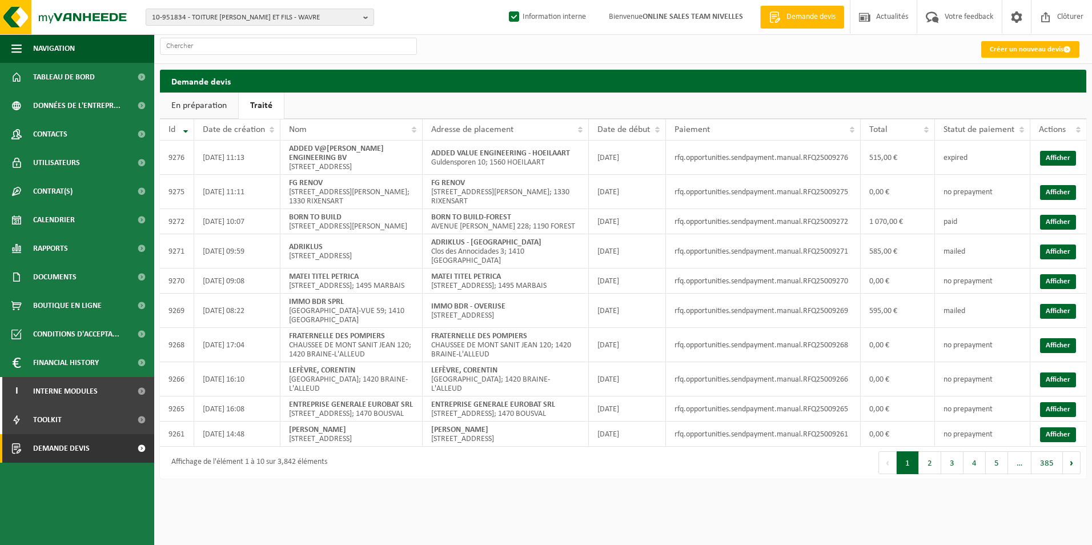
click at [217, 109] on link "En préparation" at bounding box center [199, 106] width 78 height 26
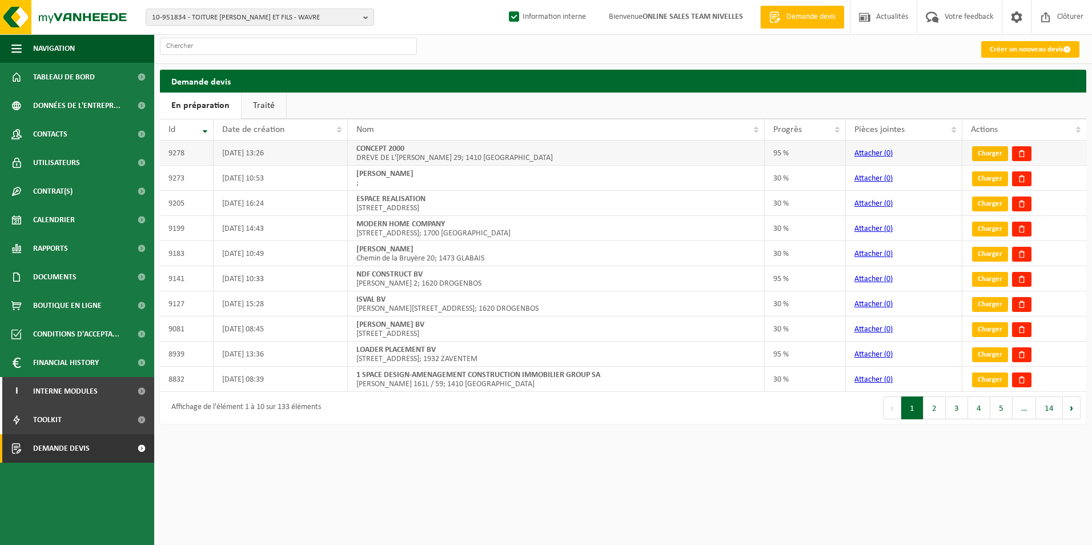
click at [985, 151] on link "Charger" at bounding box center [990, 153] width 36 height 15
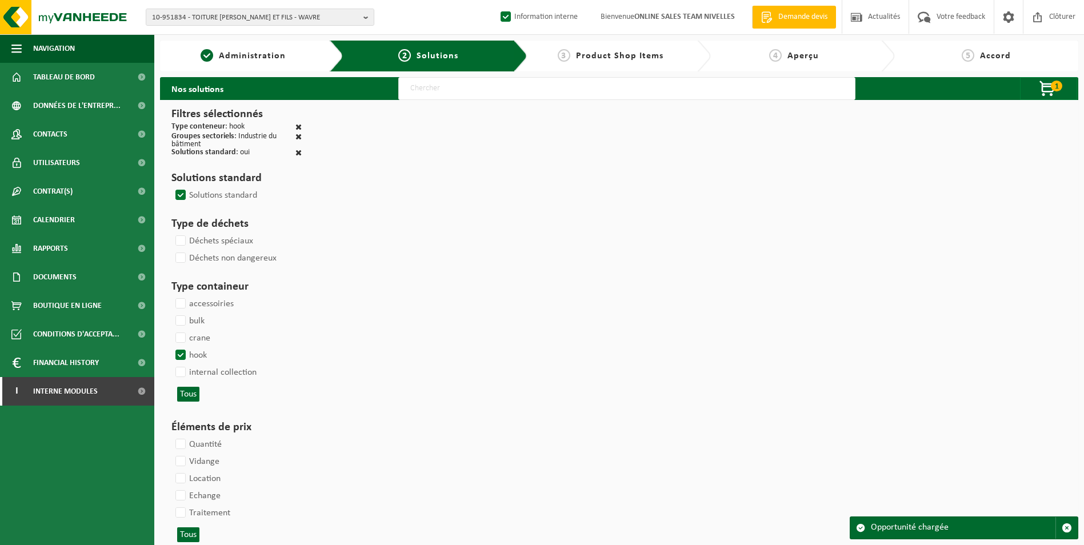
select select
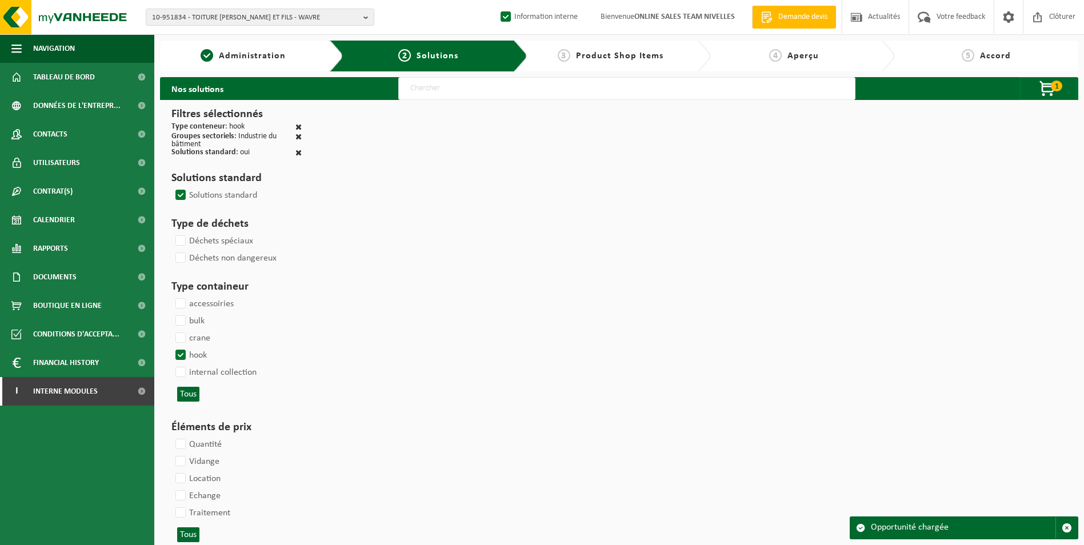
select select
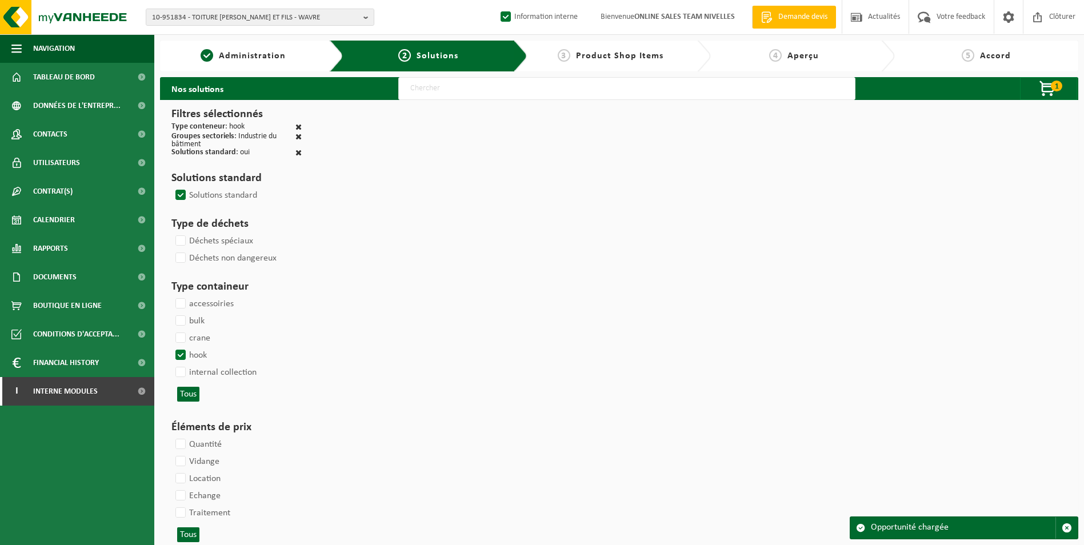
select select
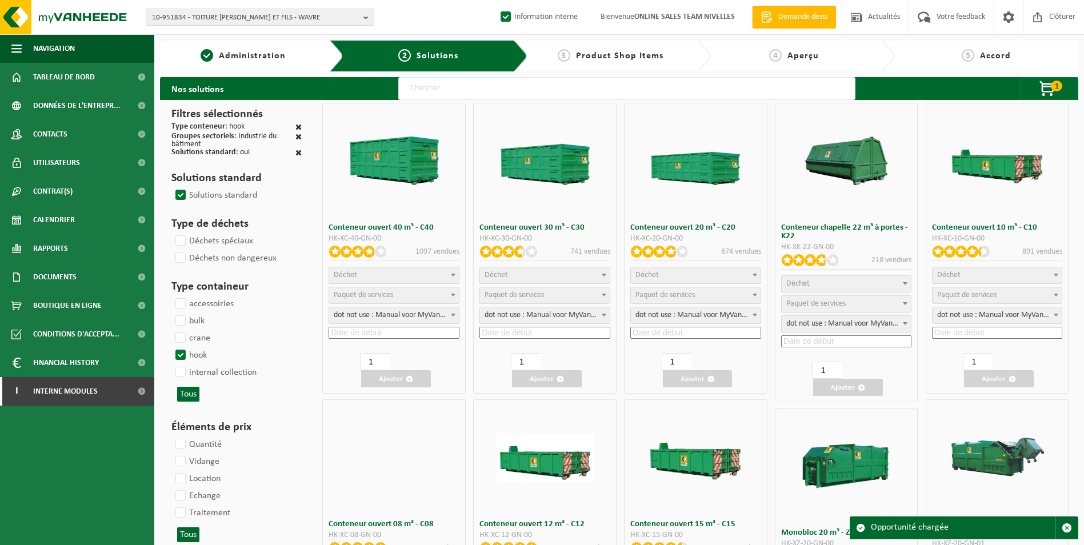
select select
select select "25"
select select
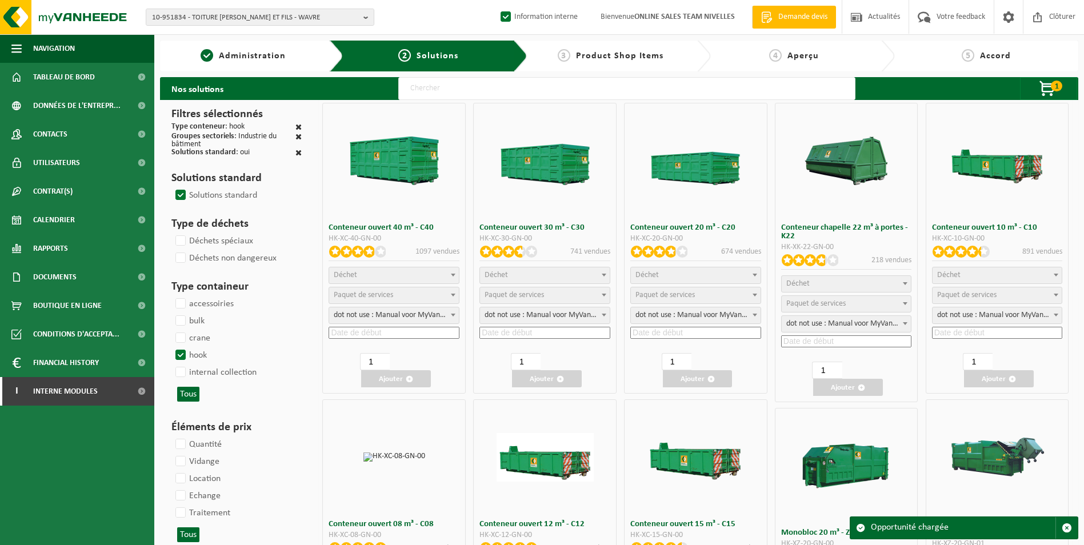
select select "197"
select select "25"
select select "8"
select select "25"
select select "7"
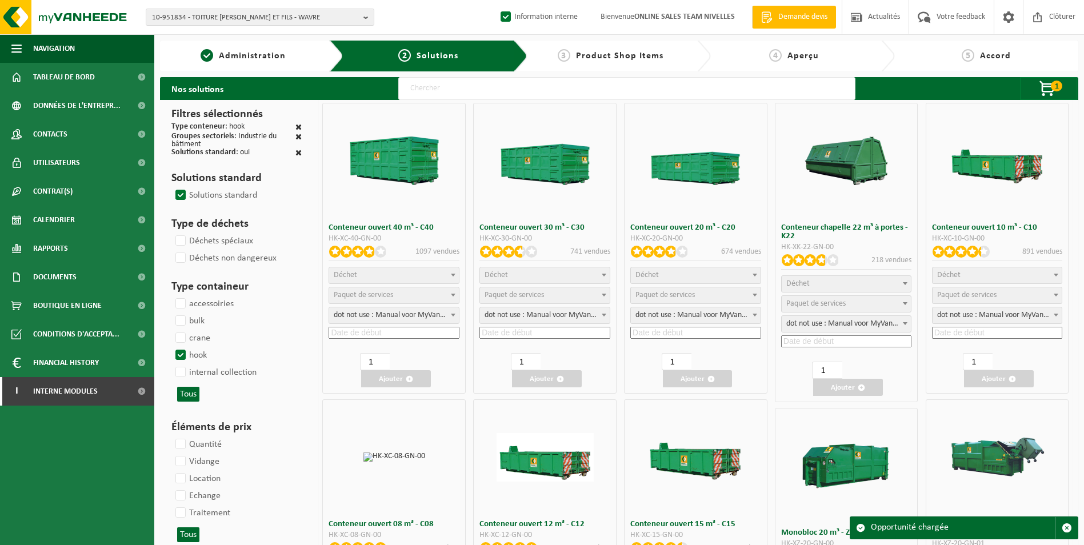
select select "25"
select select "7"
select select "25"
click at [45, 397] on span "Interne modules" at bounding box center [65, 391] width 65 height 29
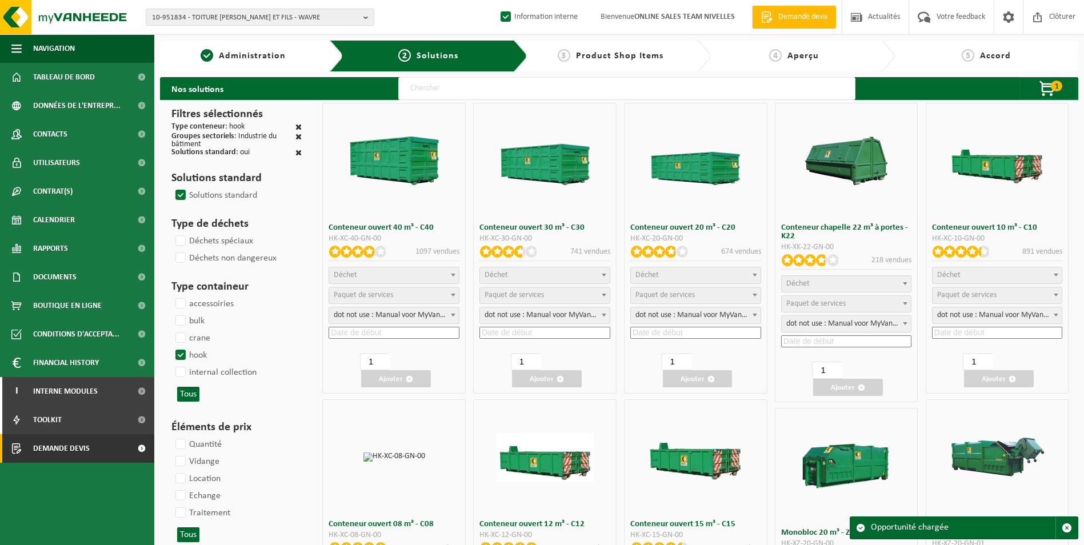
click at [50, 446] on span "Demande devis" at bounding box center [61, 448] width 57 height 29
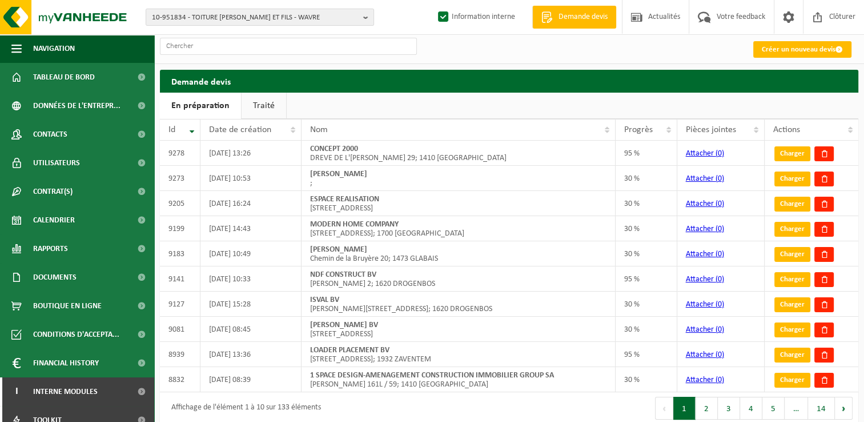
click at [255, 104] on link "Traité" at bounding box center [264, 106] width 45 height 26
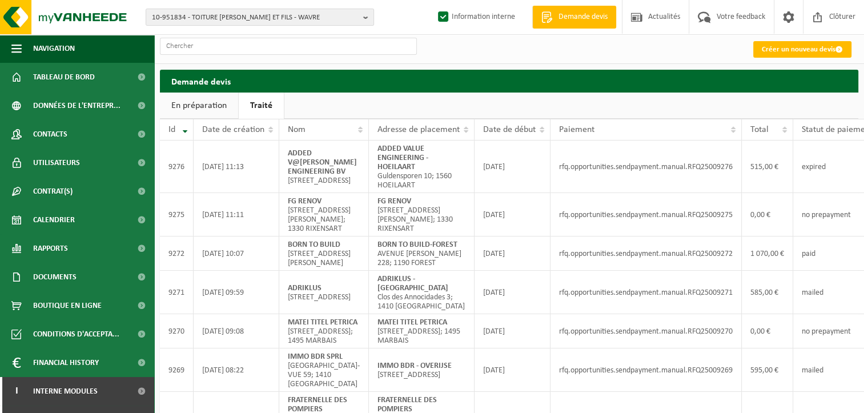
click at [203, 102] on link "En préparation" at bounding box center [199, 106] width 78 height 26
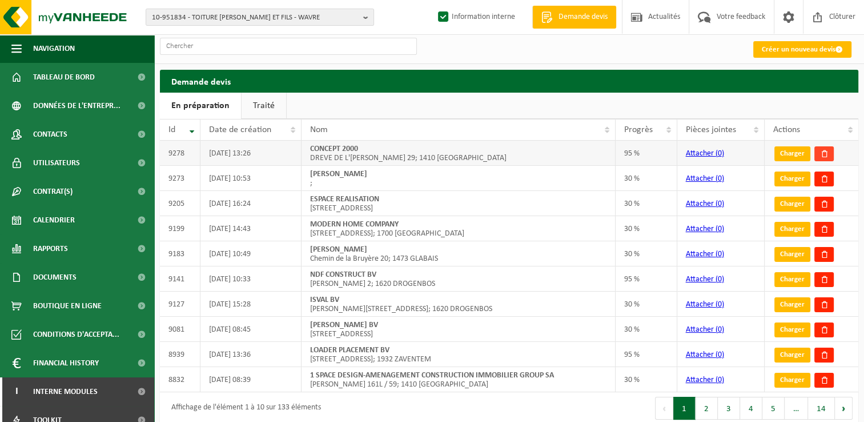
click at [824, 157] on span at bounding box center [824, 154] width 8 height 8
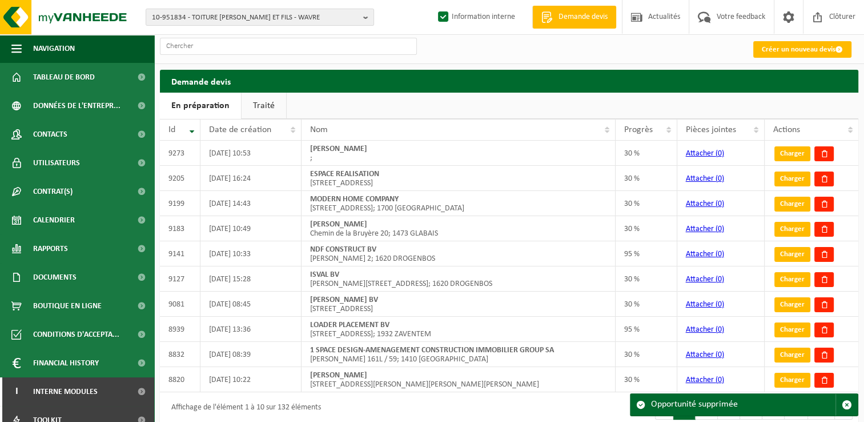
click at [252, 103] on link "Traité" at bounding box center [264, 106] width 45 height 26
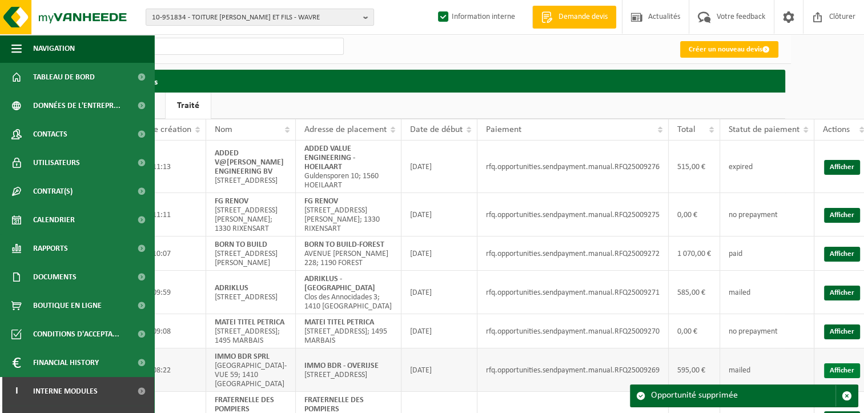
scroll to position [0, 73]
click at [844, 163] on link "Afficher" at bounding box center [842, 167] width 36 height 15
click at [421, 104] on ul "En préparation Traité" at bounding box center [436, 106] width 699 height 26
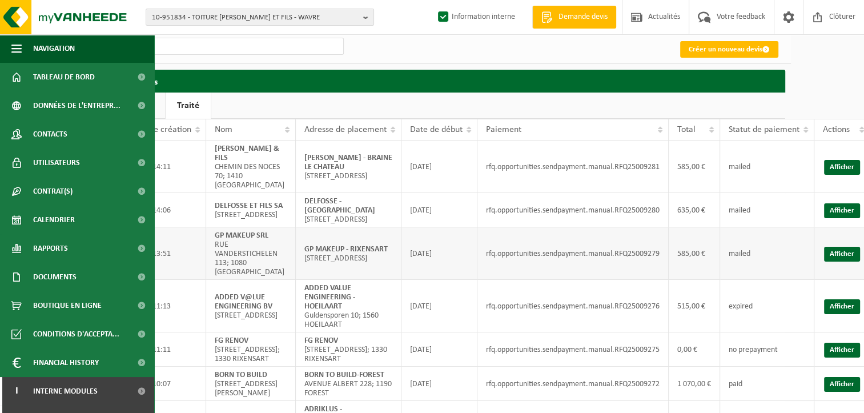
click at [366, 280] on td "GP MAKEUP - RIXENSART [STREET_ADDRESS]; 1330 RIXENSART" at bounding box center [349, 253] width 106 height 53
click at [837, 262] on link "Afficher" at bounding box center [842, 254] width 36 height 15
click at [455, 227] on td "[DATE]" at bounding box center [440, 210] width 76 height 34
click at [844, 216] on link "Afficher" at bounding box center [842, 210] width 36 height 15
click at [827, 164] on link "Afficher" at bounding box center [842, 167] width 36 height 15
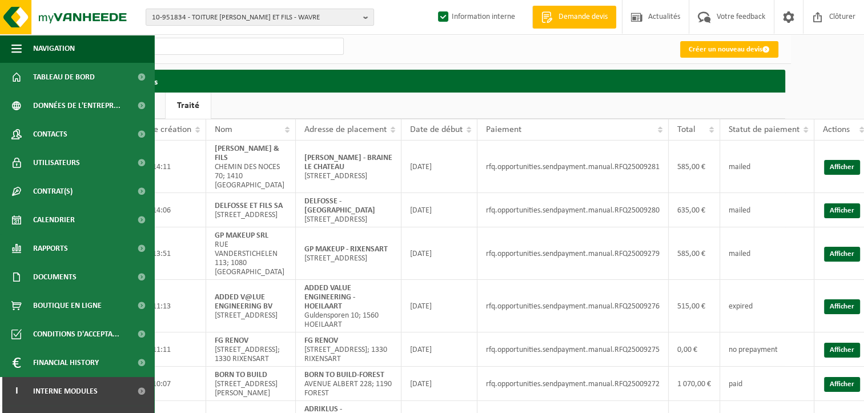
click at [404, 98] on ul "En préparation Traité" at bounding box center [436, 106] width 699 height 26
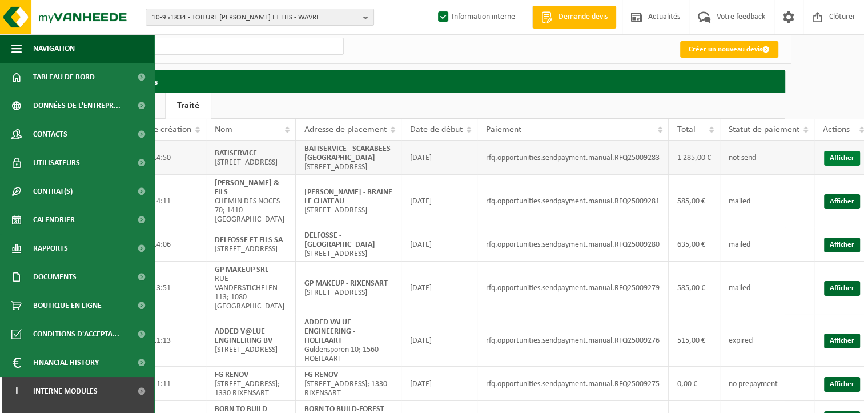
click at [840, 166] on link "Afficher" at bounding box center [842, 158] width 36 height 15
click at [288, 102] on ul "En préparation Traité" at bounding box center [436, 106] width 699 height 26
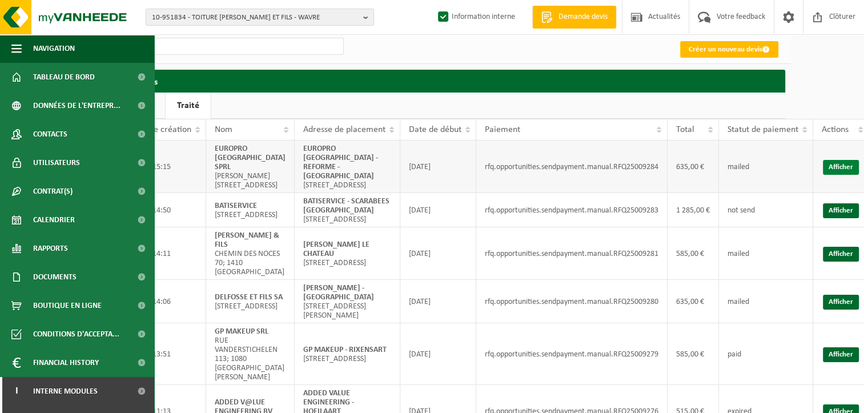
click at [841, 167] on link "Afficher" at bounding box center [841, 167] width 36 height 15
